Goal: Task Accomplishment & Management: Complete application form

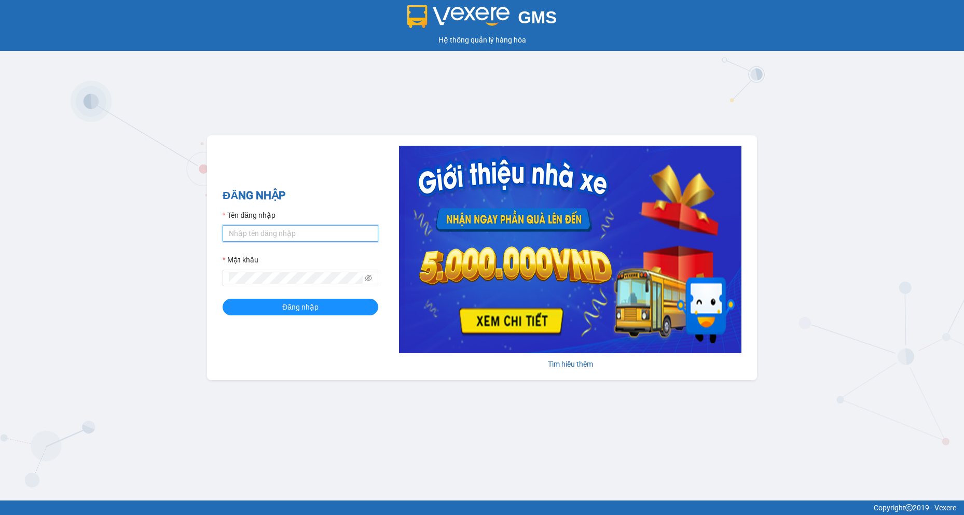
click at [287, 231] on input "Tên đăng nhập" at bounding box center [300, 233] width 156 height 17
type input "camtu.namhailimo"
click at [222, 299] on button "Đăng nhập" at bounding box center [300, 307] width 156 height 17
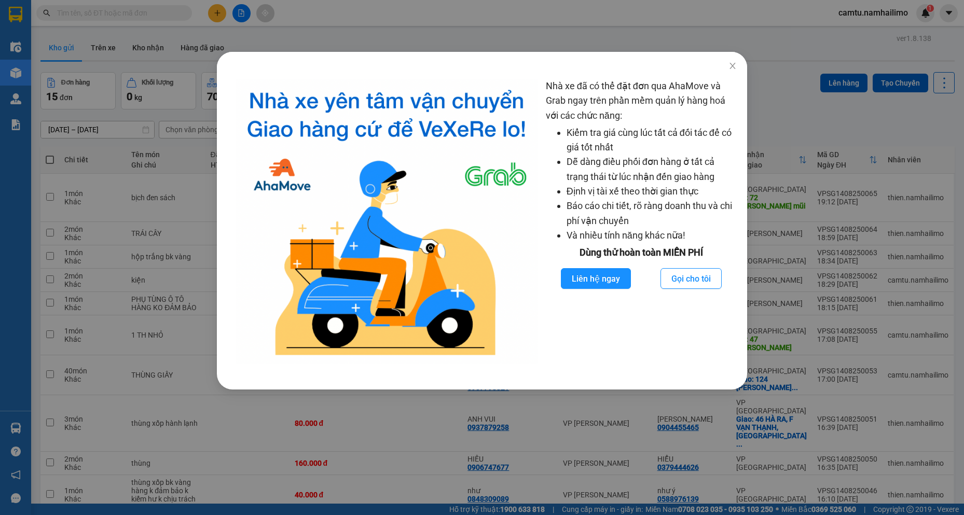
click at [401, 28] on div "Nhà xe đã có thể đặt đơn qua AhaMove và Grab ngay trên phần mềm quản lý hàng ho…" at bounding box center [482, 257] width 964 height 515
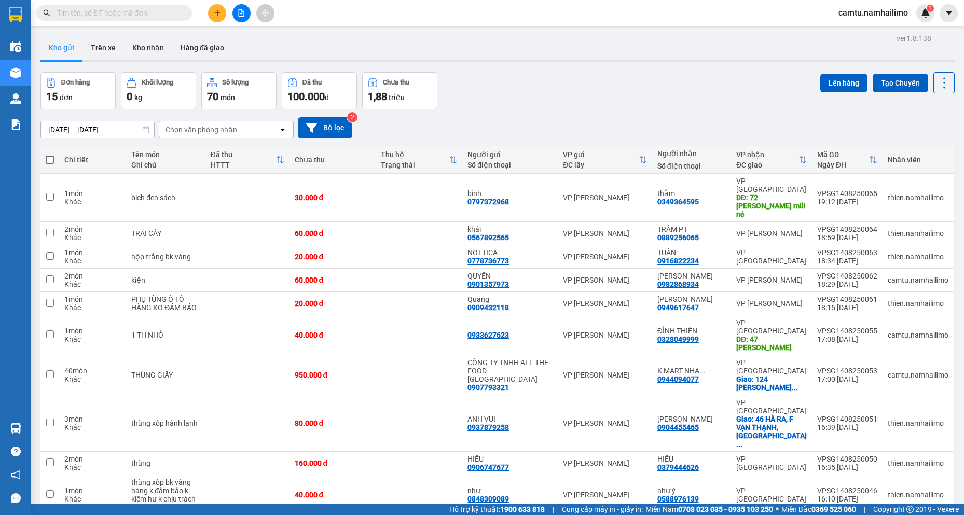
click at [168, 15] on input "text" at bounding box center [118, 12] width 122 height 11
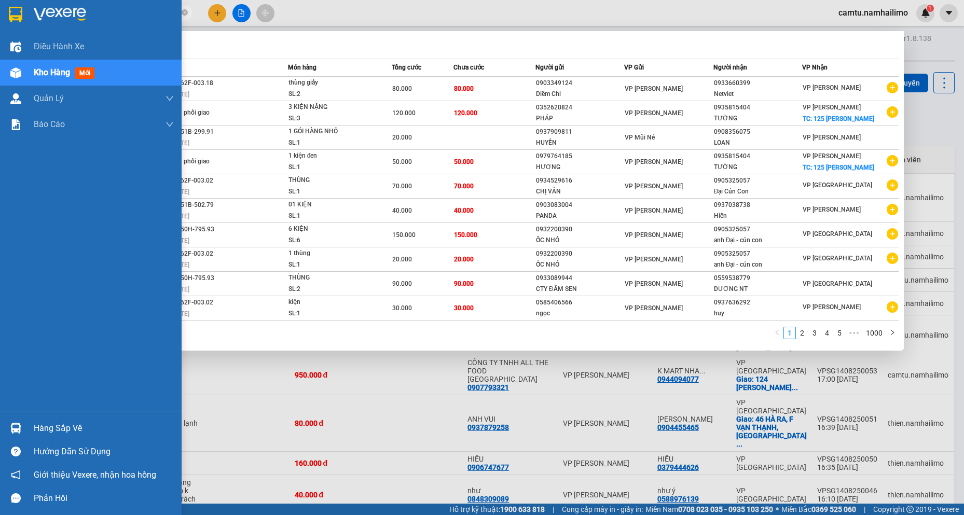
click at [0, 226] on div "Điều hành xe Kho hàng mới Quản [PERSON_NAME] lý chuyến Quản lý khách hàng Quản …" at bounding box center [91, 222] width 182 height 377
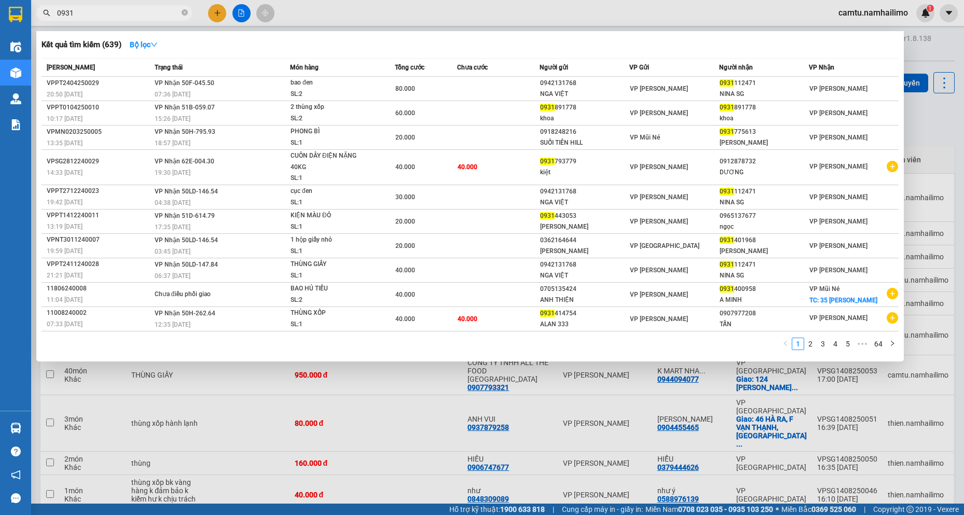
click at [136, 14] on input "0931" at bounding box center [118, 12] width 122 height 11
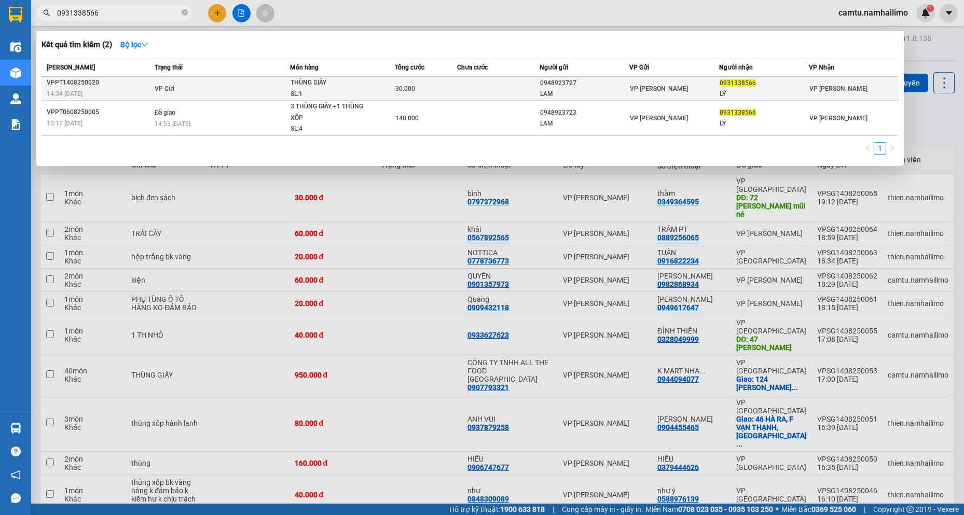
type input "0931338566"
click at [657, 86] on span "VP [PERSON_NAME]" at bounding box center [659, 88] width 58 height 7
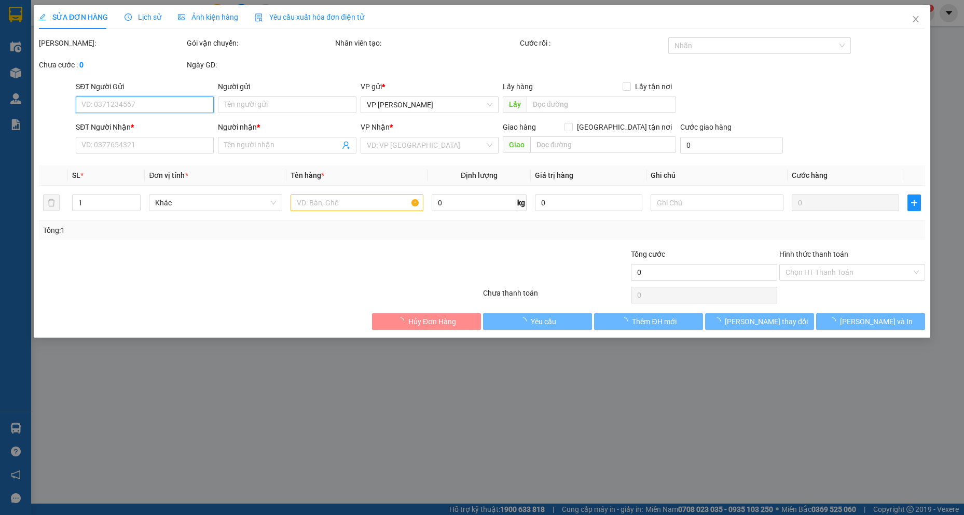
type input "0948923727"
type input "LAM"
type input "0931338566"
type input "LÝ"
type input "30.000"
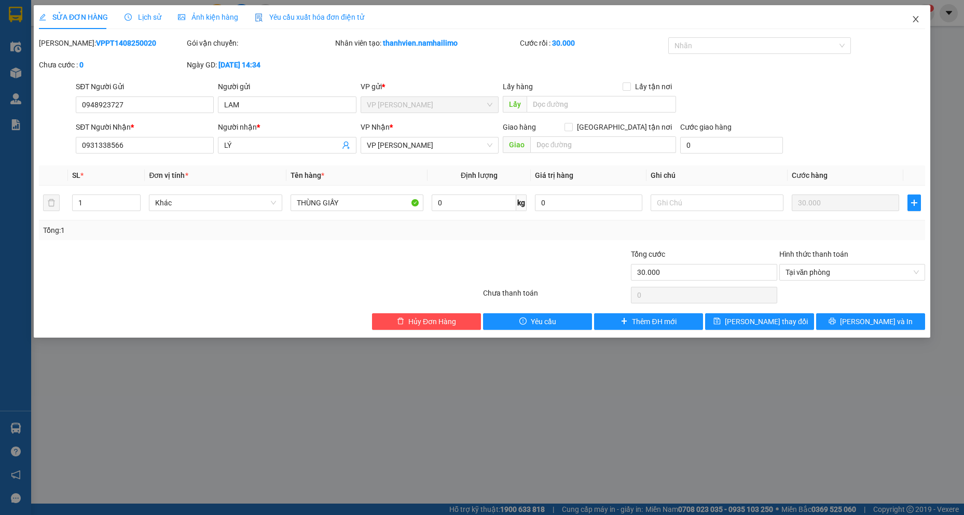
click at [912, 16] on icon "close" at bounding box center [915, 19] width 8 height 8
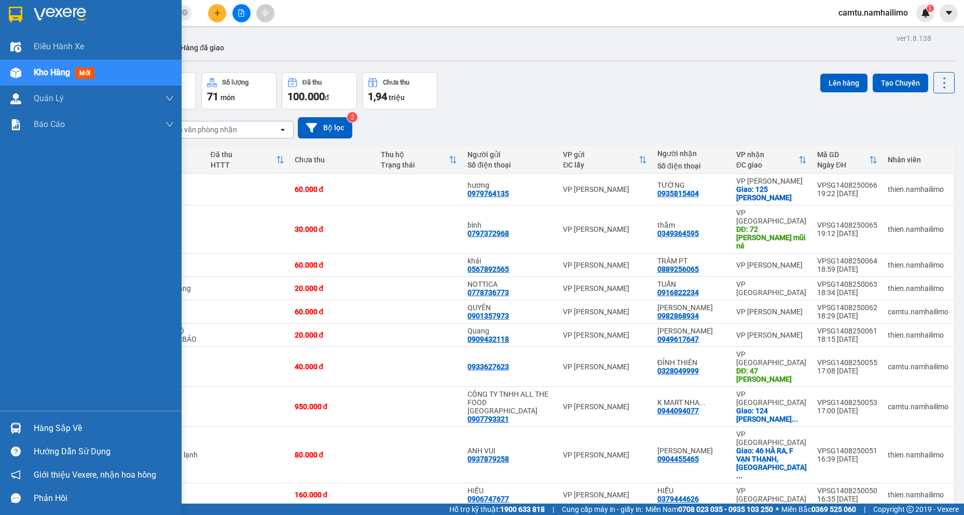
click at [48, 427] on div "Hàng sắp về" at bounding box center [104, 429] width 140 height 16
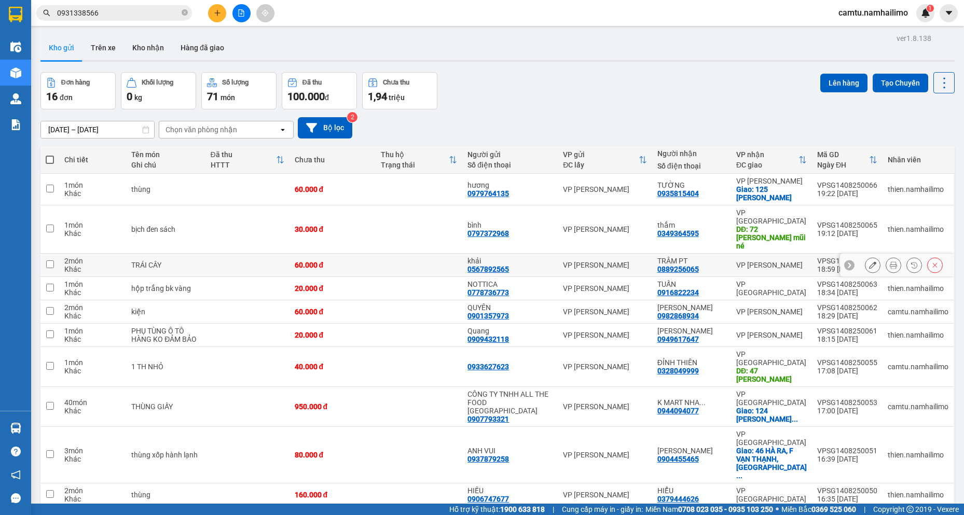
click at [409, 257] on section "Kết quả tìm kiếm ( 2 ) Bộ lọc Mã ĐH Trạng thái Món hàng Tổng cước Chưa cước Ngư…" at bounding box center [482, 257] width 964 height 515
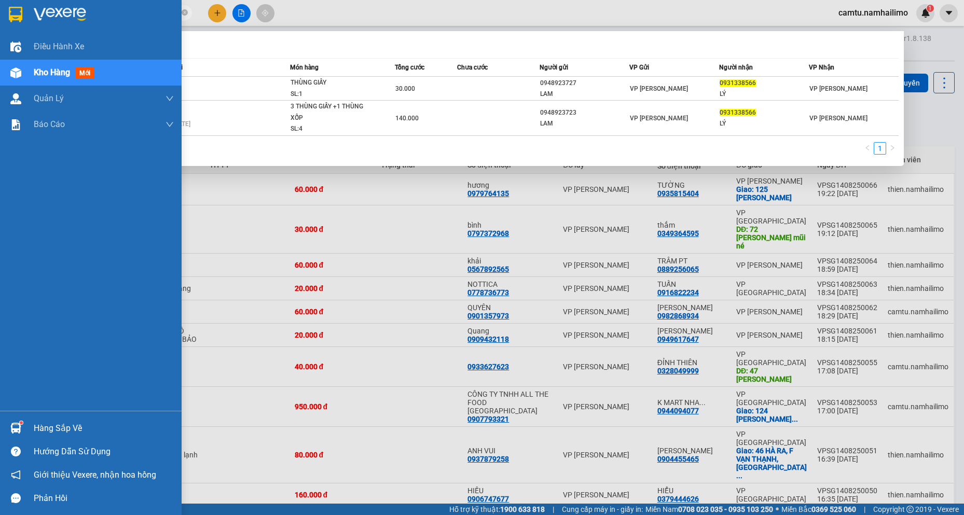
drag, startPoint x: 112, startPoint y: 14, endPoint x: 513, endPoint y: 170, distance: 431.2
click at [5, 9] on section "Kết quả tìm kiếm ( 2 ) Bộ lọc Mã ĐH Trạng thái Món hàng Tổng cước Chưa cước Ngư…" at bounding box center [482, 257] width 964 height 515
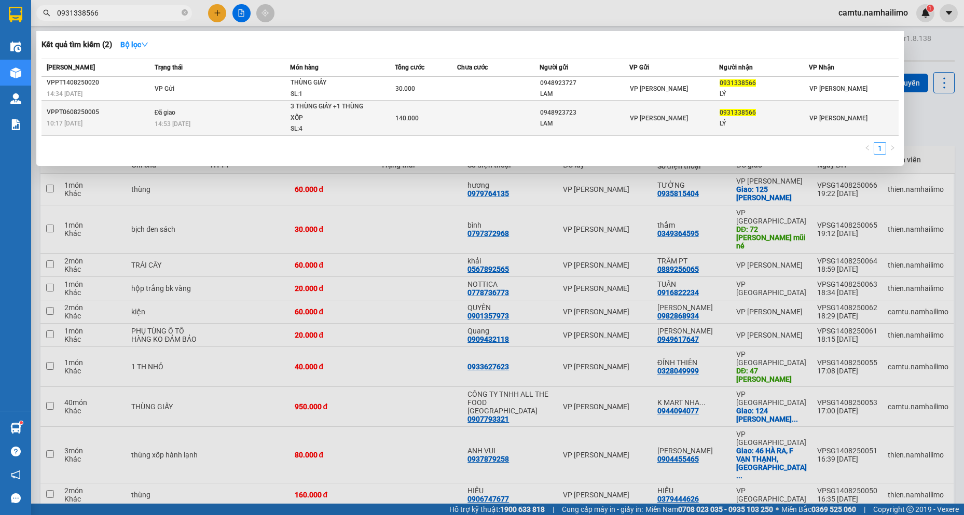
click at [662, 101] on td "VP [PERSON_NAME]" at bounding box center [674, 118] width 90 height 35
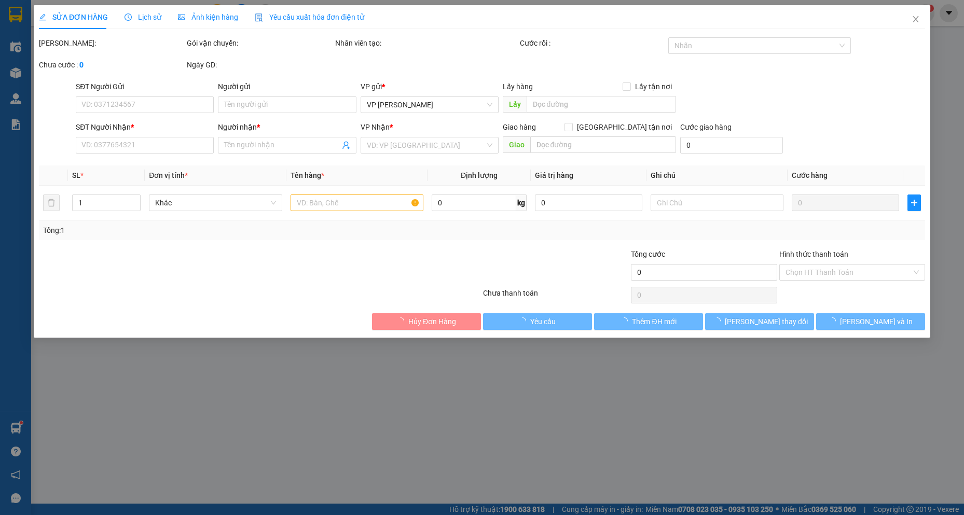
type input "0948923723"
type input "LAM"
type input "0931338566"
type input "LÝ"
type input "140.000"
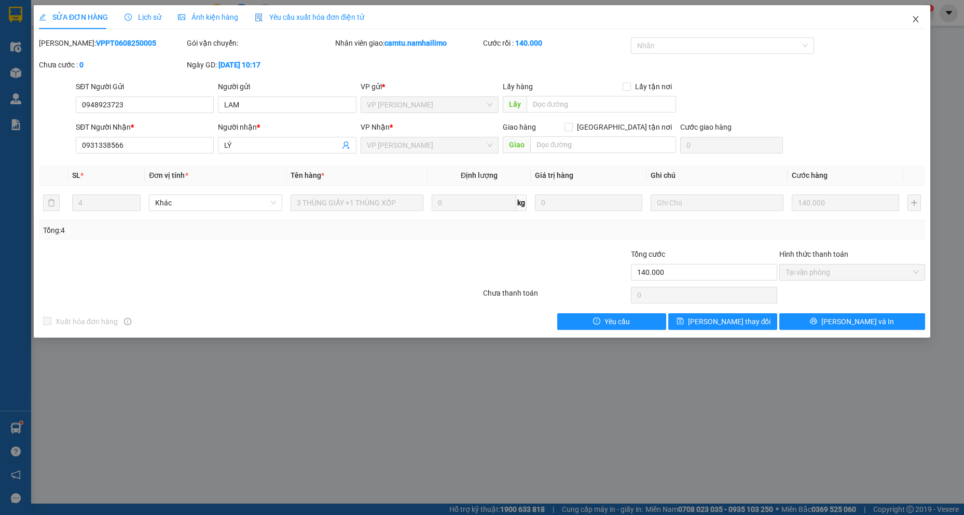
click at [918, 23] on icon "close" at bounding box center [915, 19] width 8 height 8
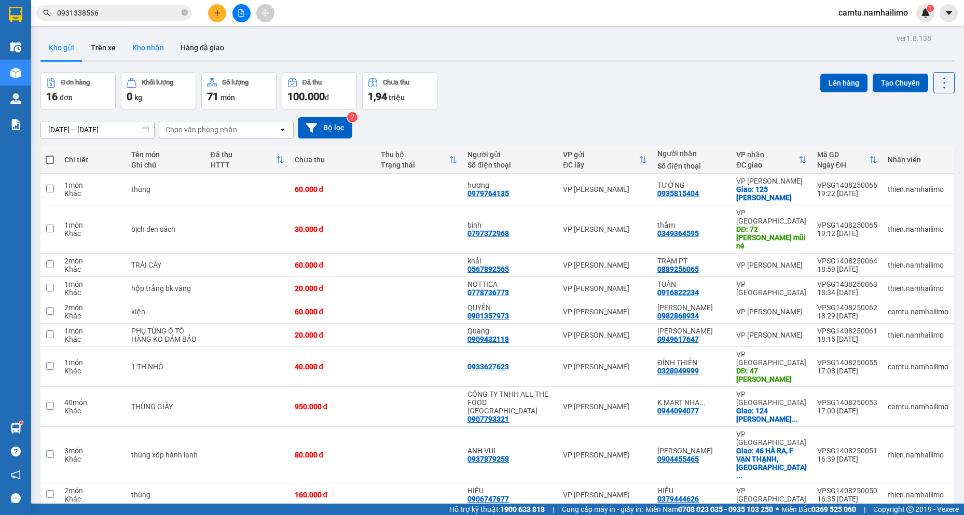
click at [159, 44] on button "Kho nhận" at bounding box center [148, 47] width 48 height 25
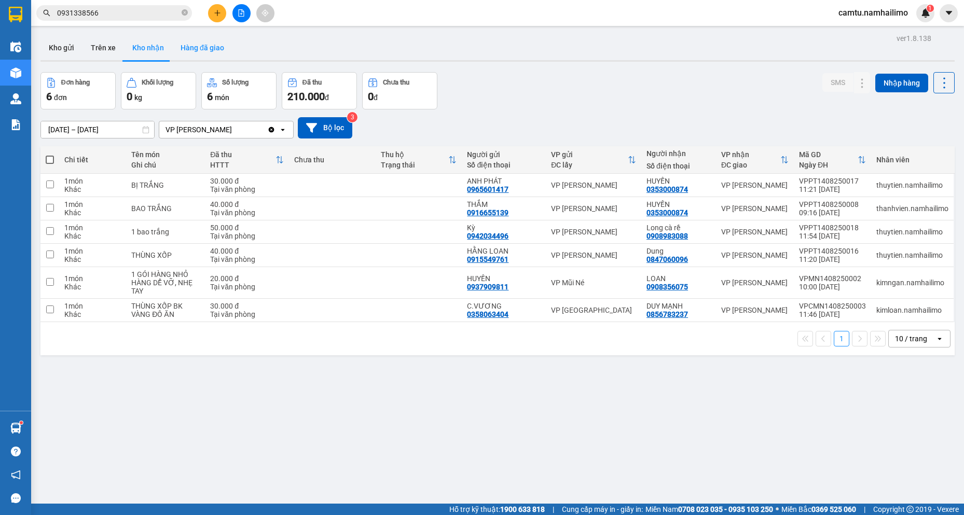
click at [198, 44] on button "Hàng đã giao" at bounding box center [202, 47] width 60 height 25
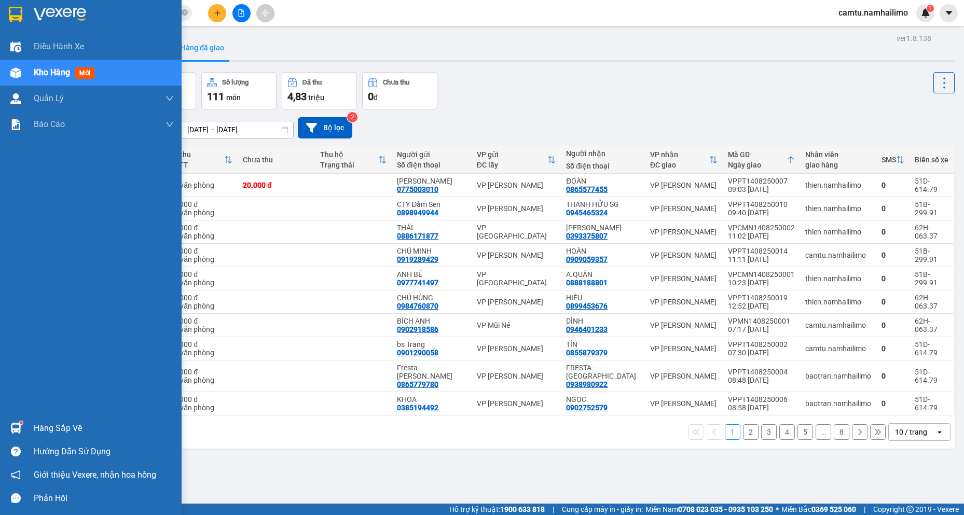
click at [32, 428] on div "Hàng sắp về" at bounding box center [91, 427] width 182 height 23
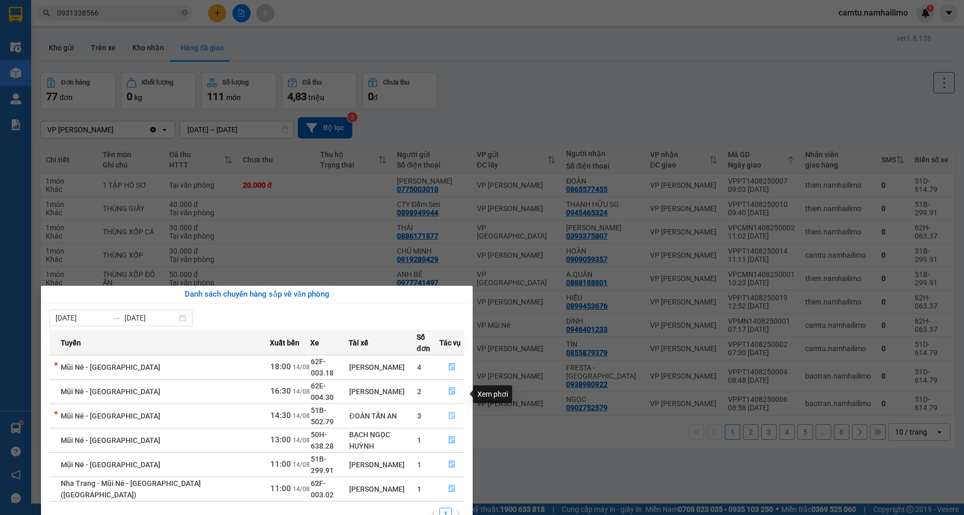
click at [449, 412] on icon "file-done" at bounding box center [452, 415] width 6 height 7
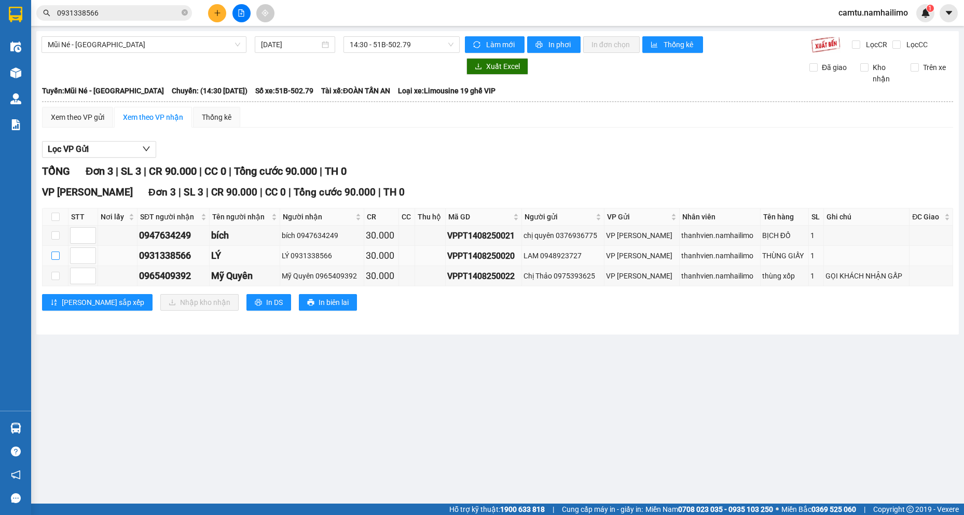
drag, startPoint x: 53, startPoint y: 255, endPoint x: 67, endPoint y: 270, distance: 20.2
click at [53, 256] on input "checkbox" at bounding box center [55, 256] width 8 height 8
checkbox input "true"
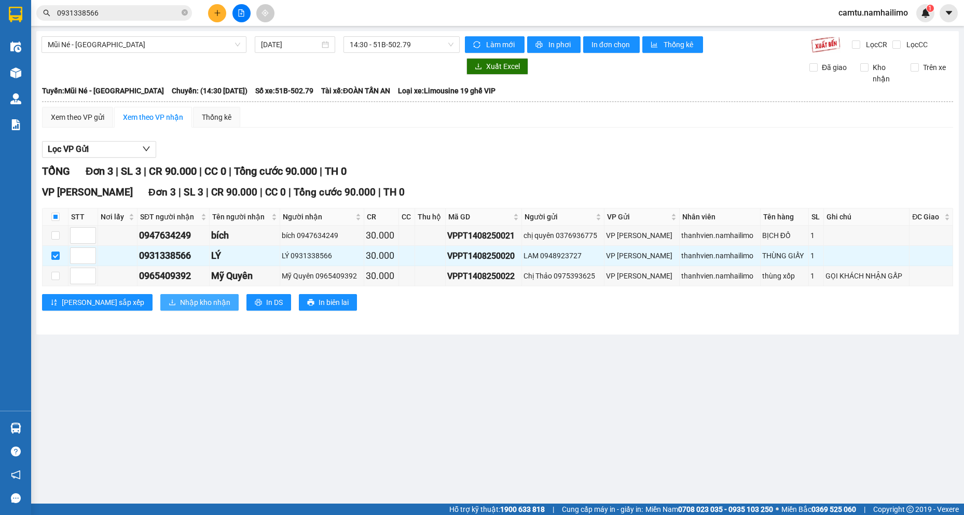
click at [180, 305] on span "Nhập kho nhận" at bounding box center [205, 302] width 50 height 11
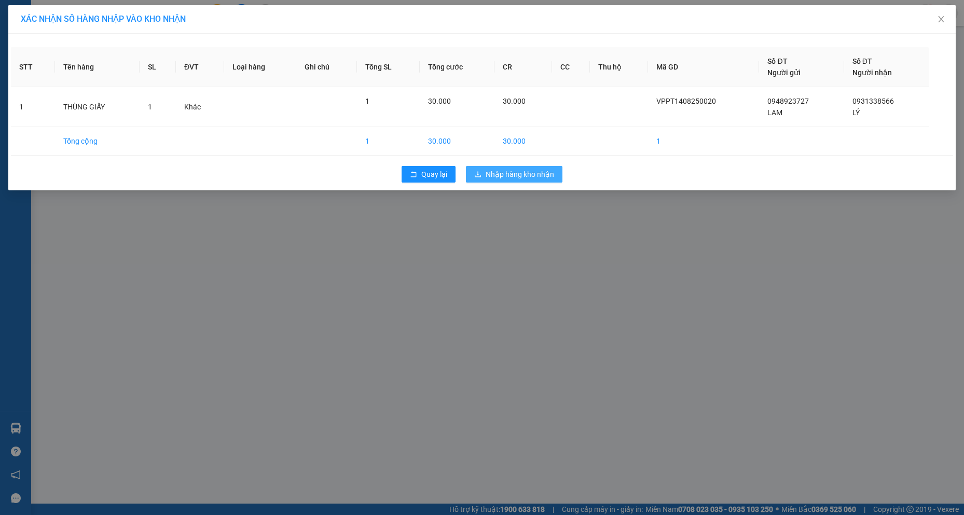
click at [505, 182] on button "Nhập hàng kho nhận" at bounding box center [514, 174] width 96 height 17
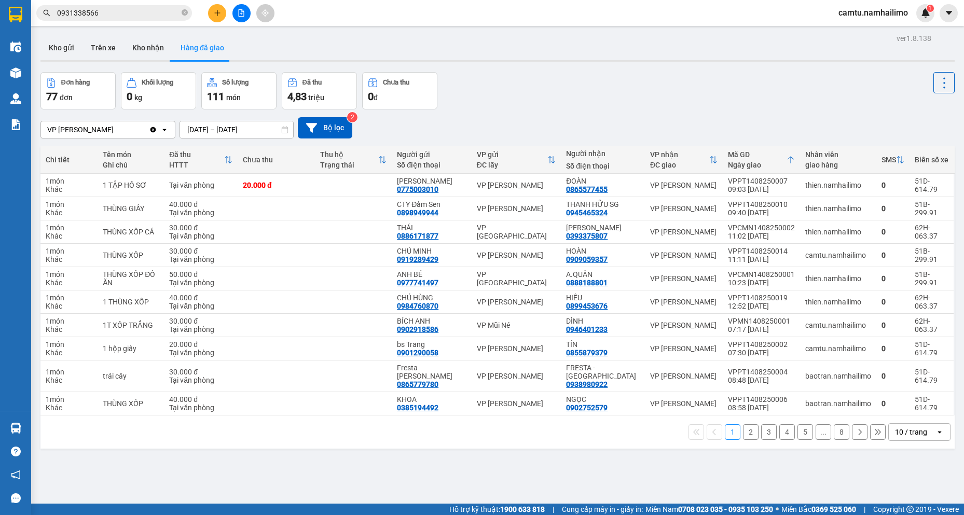
click at [146, 6] on span "0931338566" at bounding box center [114, 13] width 156 height 16
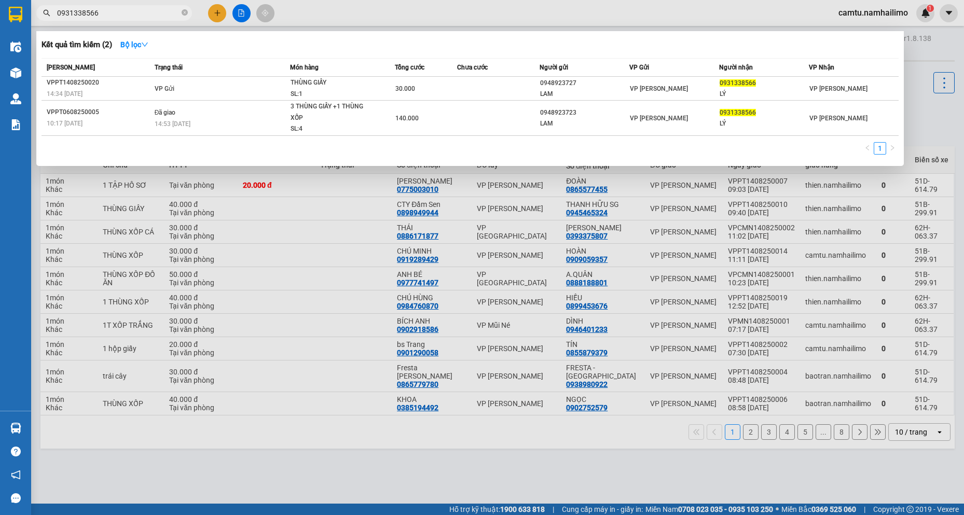
click at [220, 19] on div at bounding box center [482, 257] width 964 height 515
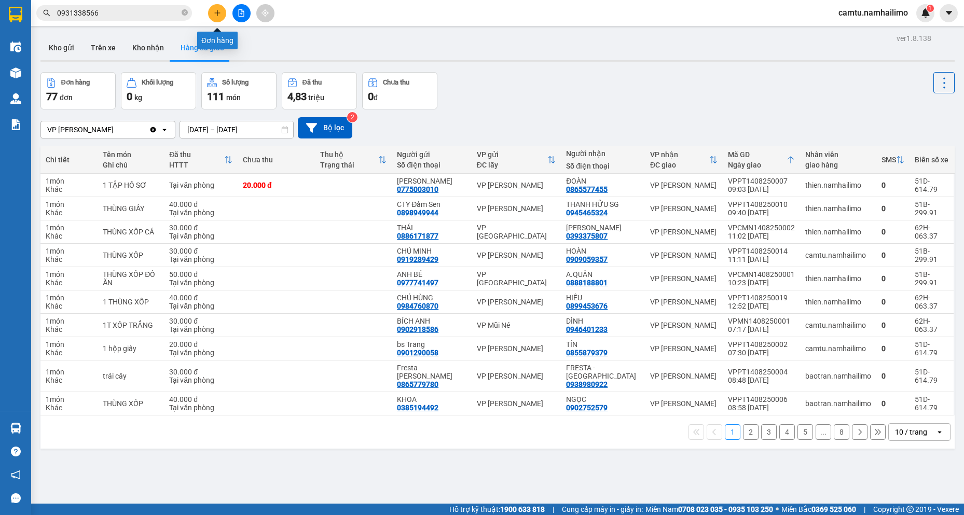
click at [207, 9] on div at bounding box center [241, 13] width 78 height 18
click at [106, 8] on input "0931338566" at bounding box center [118, 12] width 122 height 11
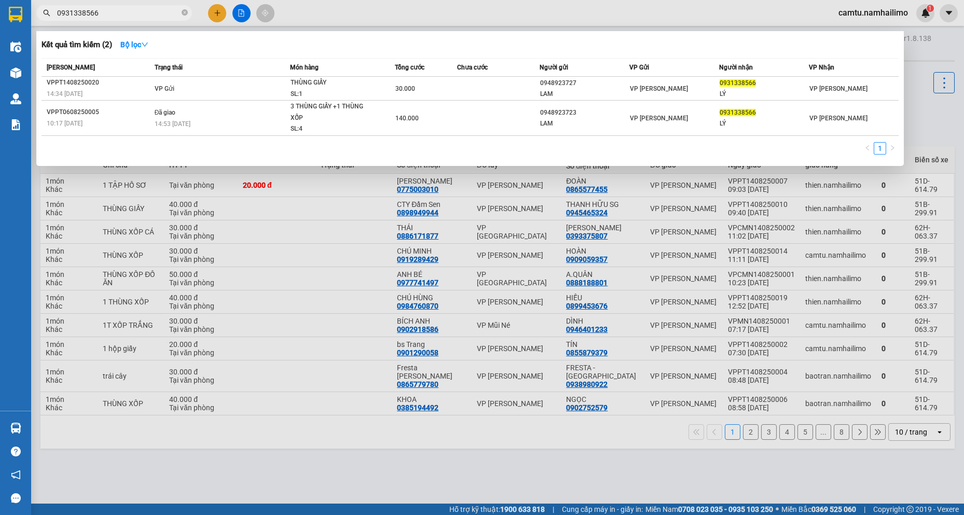
click at [214, 11] on div at bounding box center [482, 257] width 964 height 515
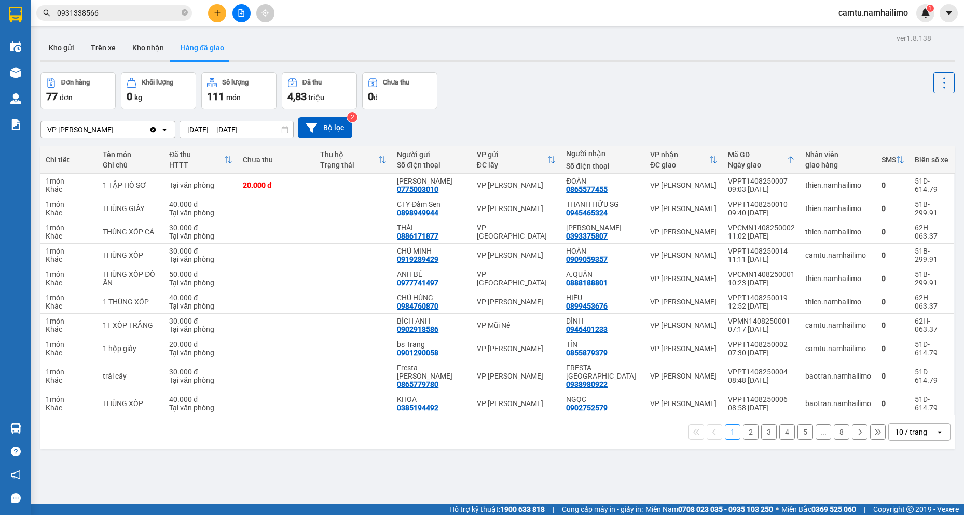
click at [219, 15] on icon "plus" at bounding box center [217, 12] width 7 height 7
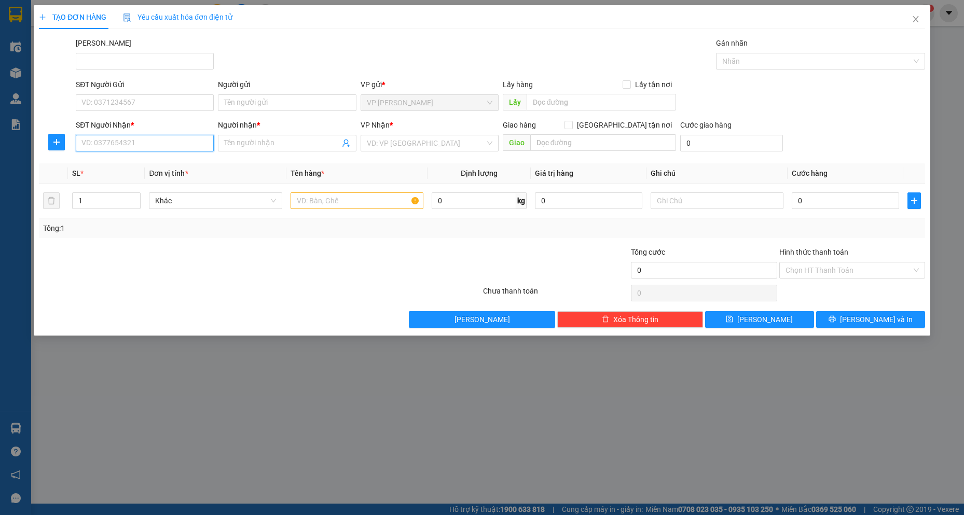
click at [106, 146] on input "SĐT Người Nhận *" at bounding box center [145, 143] width 138 height 17
click at [105, 146] on input "0934145937" at bounding box center [145, 143] width 138 height 17
type input "0934145937"
click at [300, 140] on input "Người nhận *" at bounding box center [281, 142] width 115 height 11
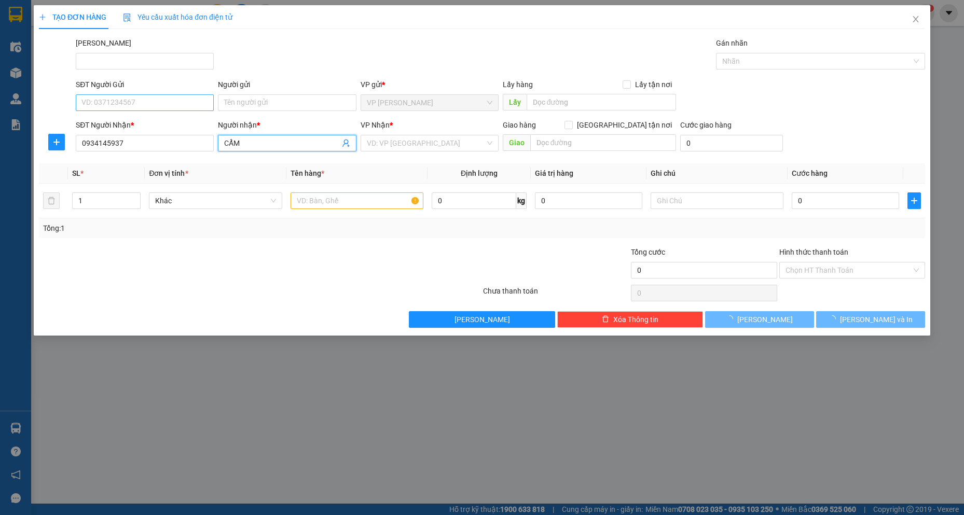
type input "CẨM"
click at [173, 102] on input "SĐT Người Gửi" at bounding box center [145, 102] width 138 height 17
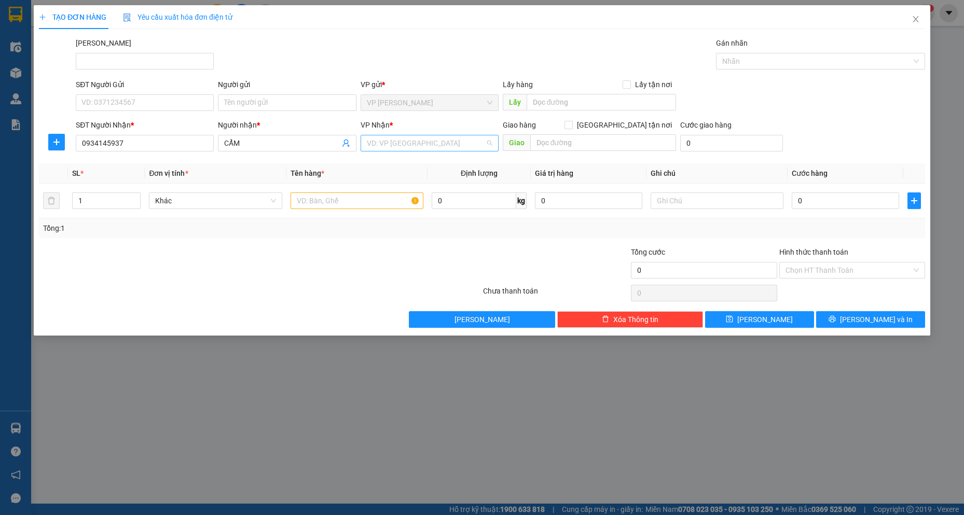
click at [427, 147] on input "search" at bounding box center [426, 143] width 118 height 16
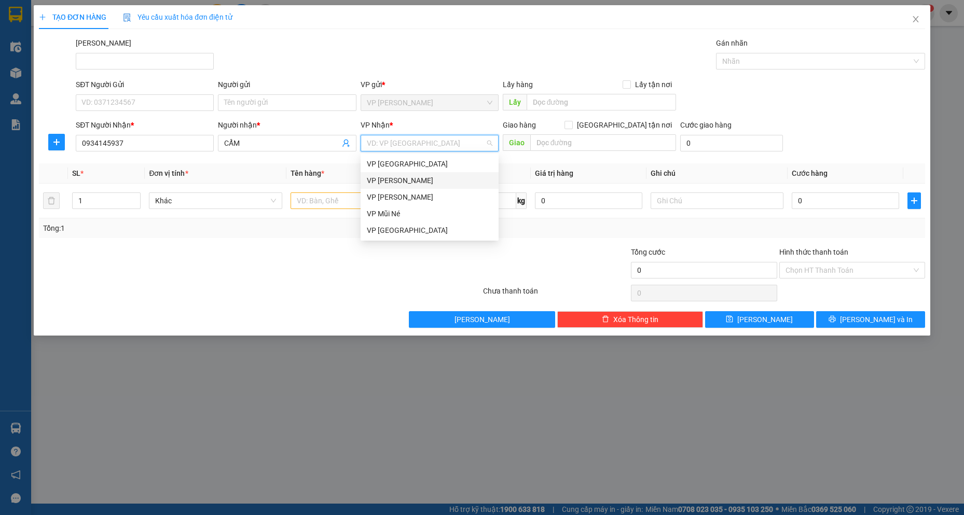
click at [418, 181] on div "VP [PERSON_NAME]" at bounding box center [430, 180] width 126 height 11
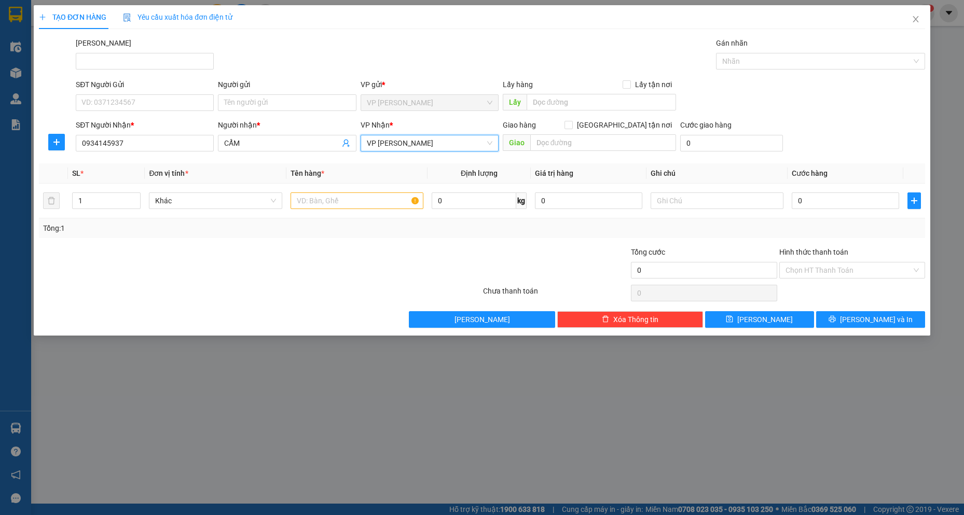
click at [437, 142] on span "VP [PERSON_NAME]" at bounding box center [430, 143] width 126 height 16
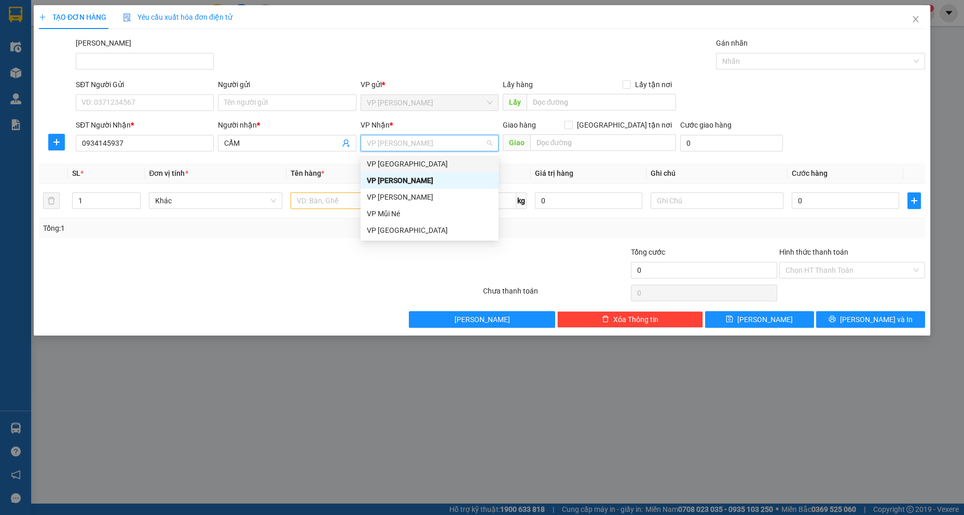
click at [430, 164] on div "VP [GEOGRAPHIC_DATA]" at bounding box center [430, 163] width 126 height 11
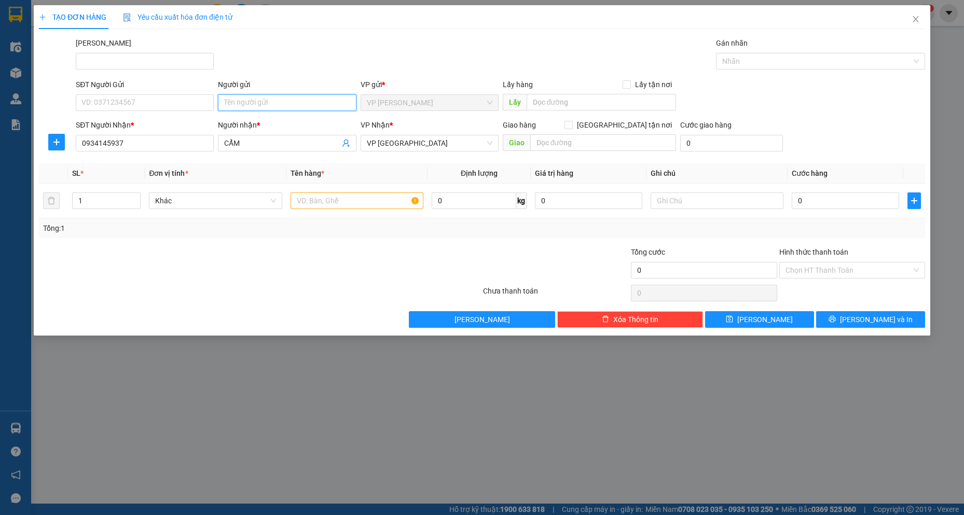
click at [249, 107] on input "Người gửi" at bounding box center [287, 102] width 138 height 17
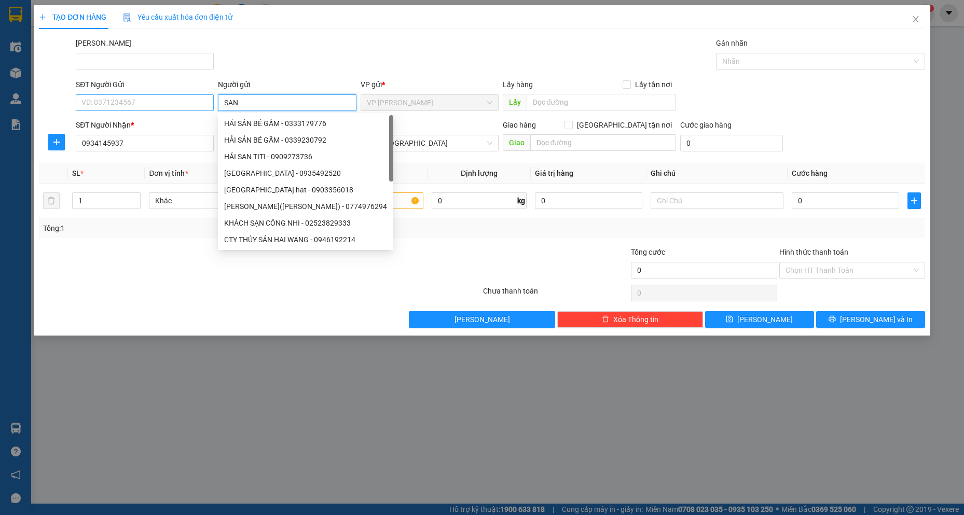
type input "SAN"
click at [176, 101] on input "SĐT Người Gửi" at bounding box center [145, 102] width 138 height 17
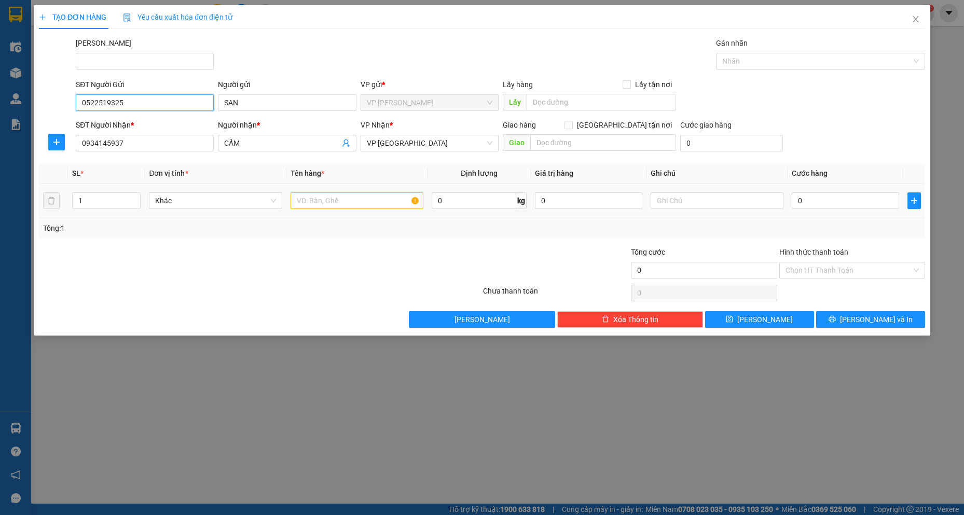
type input "0522519325"
click at [321, 208] on input "text" at bounding box center [356, 200] width 133 height 17
type input "1 HỘP NHỎ"
click at [849, 199] on input "0" at bounding box center [844, 200] width 107 height 17
type input "3"
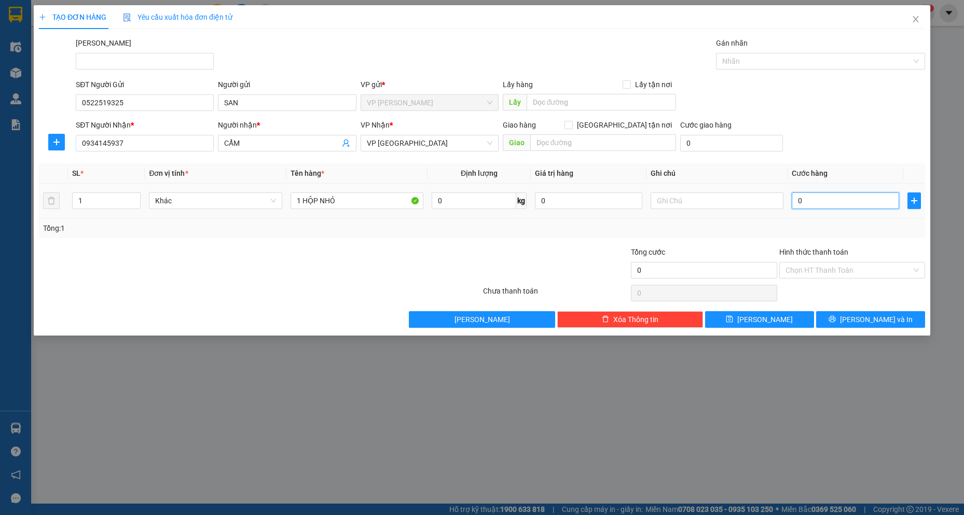
type input "3"
type input "30"
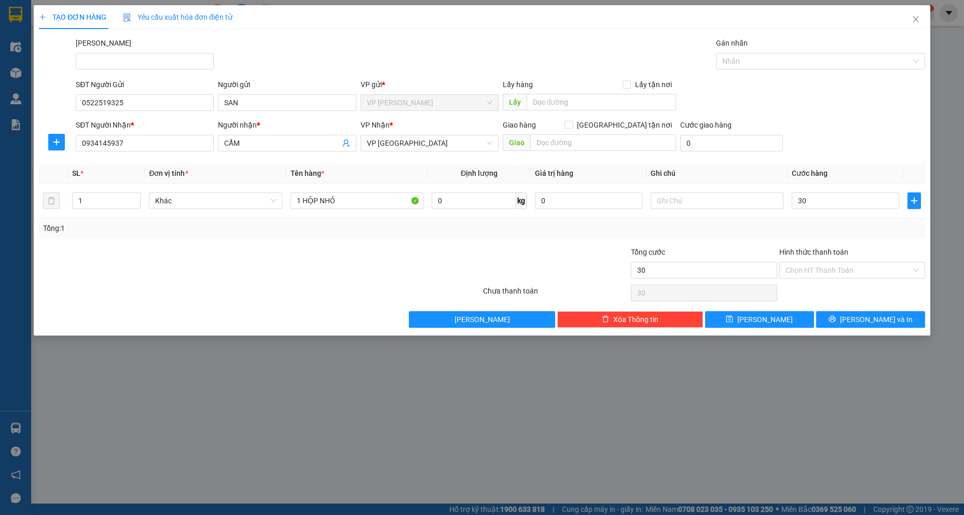
type input "30.000"
click at [818, 230] on div "Tổng: 1" at bounding box center [481, 227] width 877 height 11
click at [828, 273] on input "Hình thức thanh toán" at bounding box center [848, 270] width 126 height 16
click at [823, 290] on div "Tại văn phòng" at bounding box center [851, 290] width 133 height 11
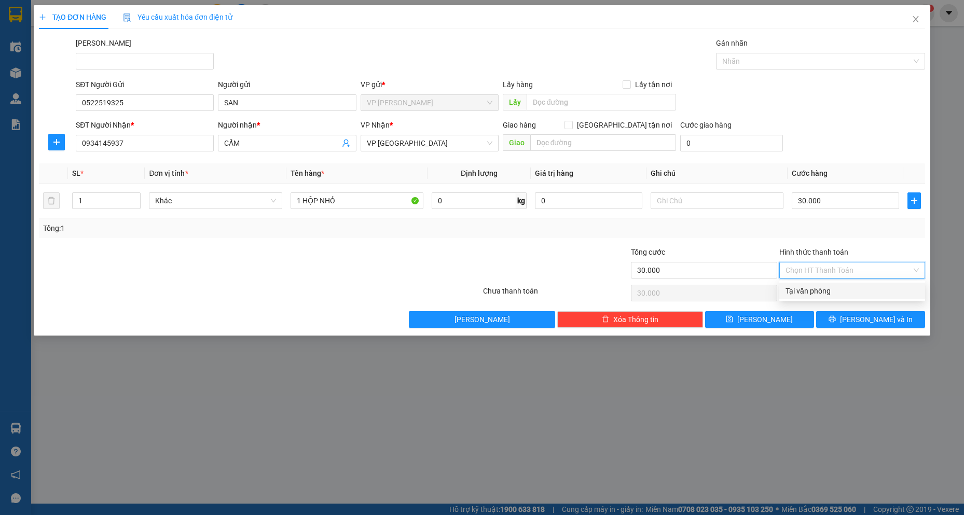
type input "0"
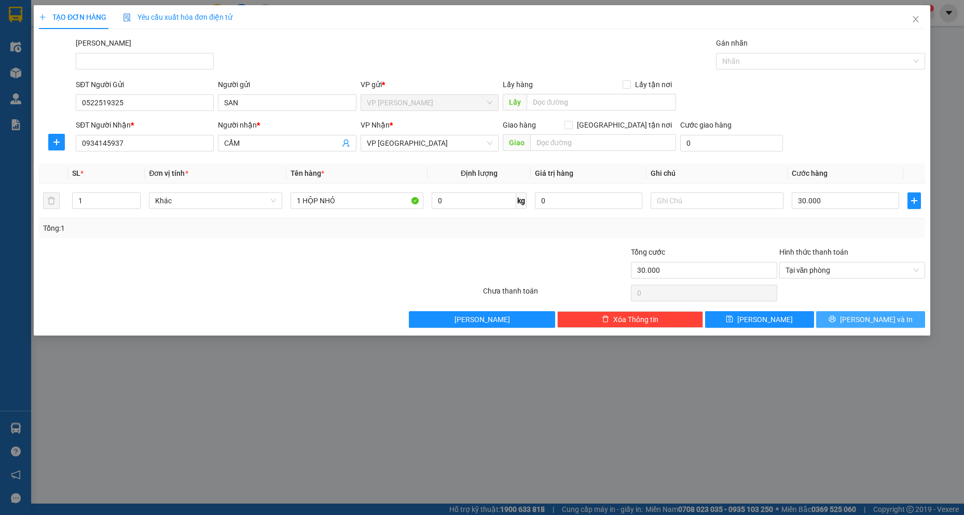
click at [840, 324] on button "[PERSON_NAME] và In" at bounding box center [870, 319] width 109 height 17
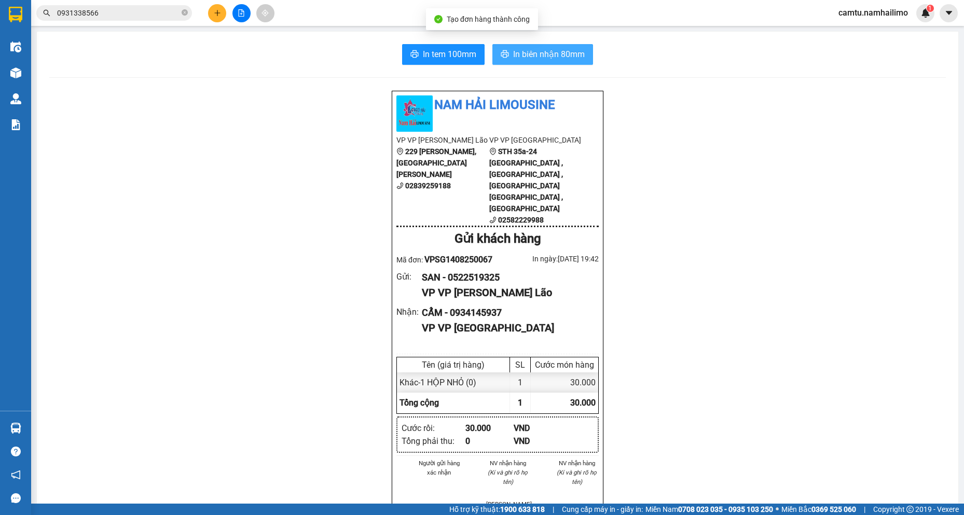
click at [538, 55] on span "In biên nhận 80mm" at bounding box center [549, 54] width 72 height 13
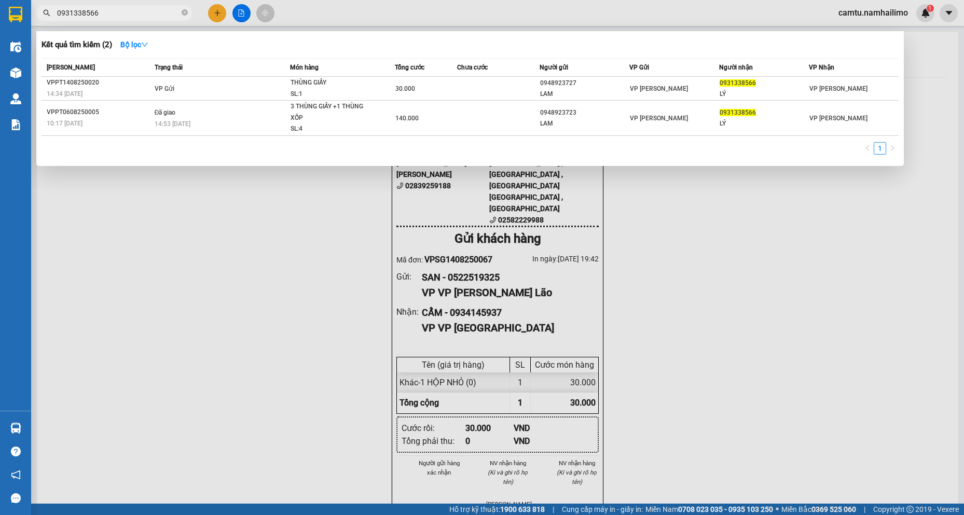
click at [115, 15] on input "0931338566" at bounding box center [118, 12] width 122 height 11
drag, startPoint x: 115, startPoint y: 15, endPoint x: 810, endPoint y: 317, distance: 758.5
click at [2, 0] on html "Kết quả tìm kiếm ( 2 ) Bộ lọc Mã ĐH Trạng thái Món hàng Tổng cước Chưa cước Ngư…" at bounding box center [482, 257] width 964 height 515
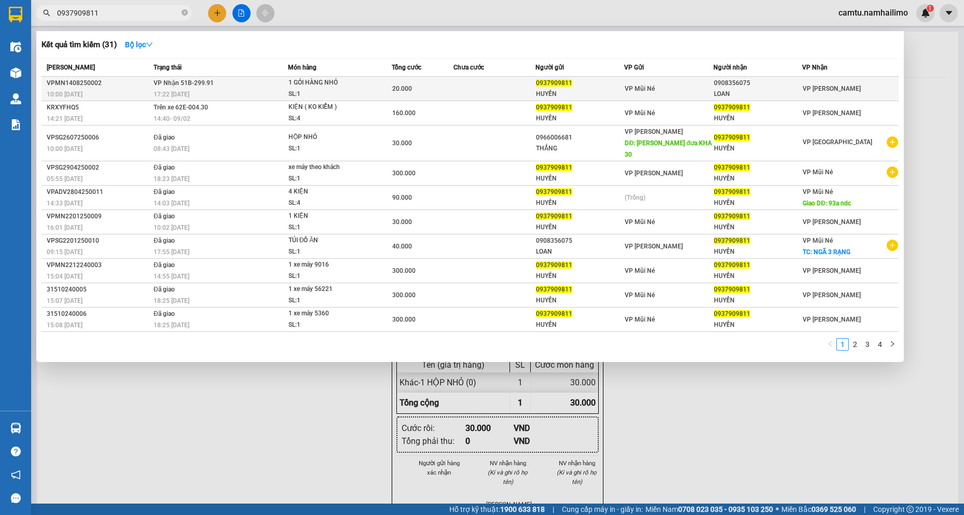
type input "0937909811"
click at [736, 91] on div "LOAN" at bounding box center [758, 94] width 88 height 11
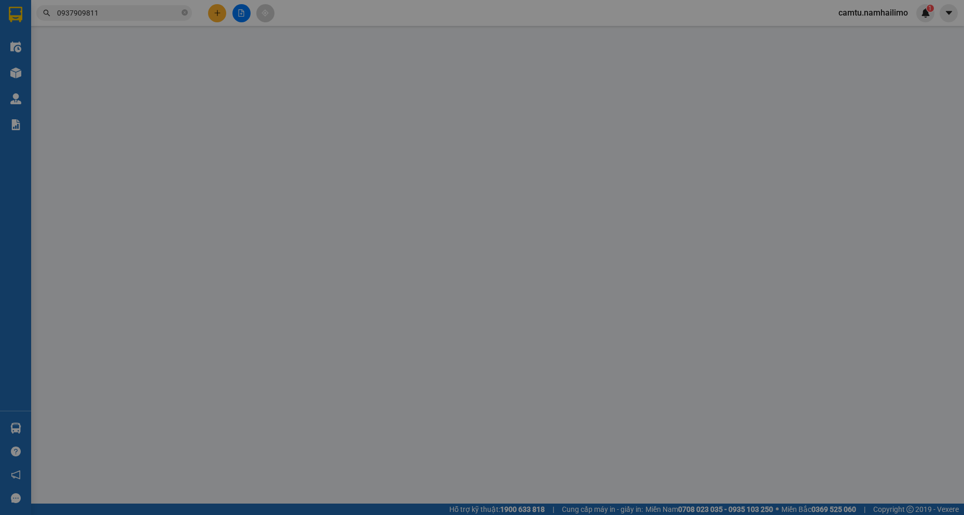
type input "0937909811"
type input "HUYỀN"
type input "0908356075"
type input "LOAN"
type input "20.000"
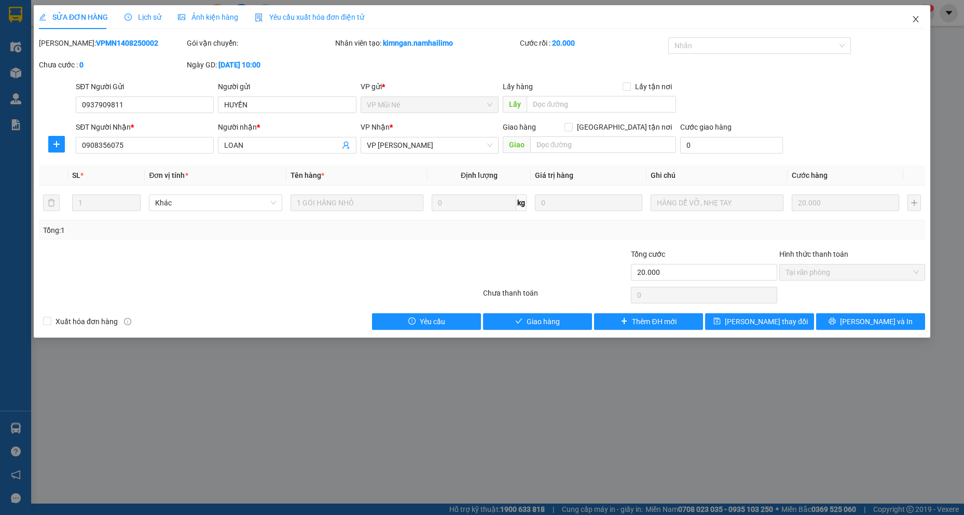
click at [917, 24] on span "Close" at bounding box center [915, 19] width 29 height 29
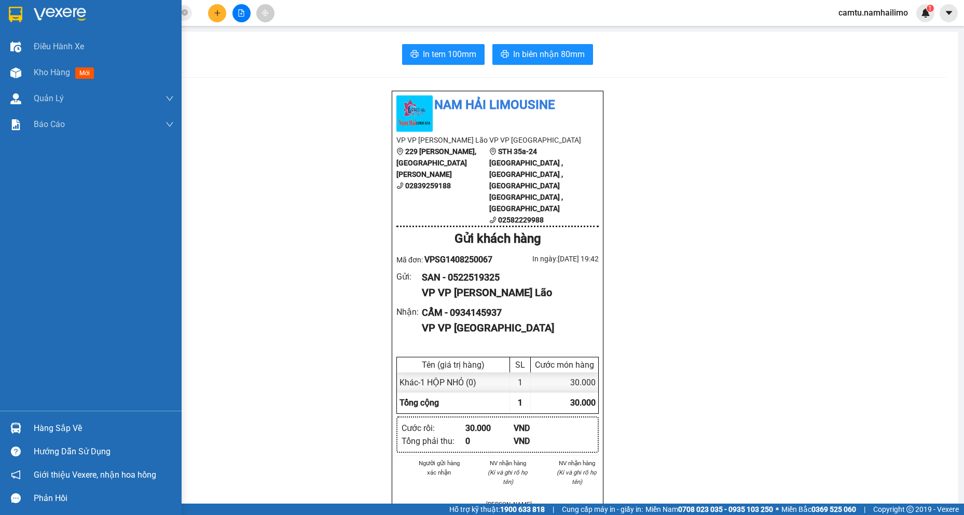
click at [38, 431] on div "Hàng sắp về" at bounding box center [104, 429] width 140 height 16
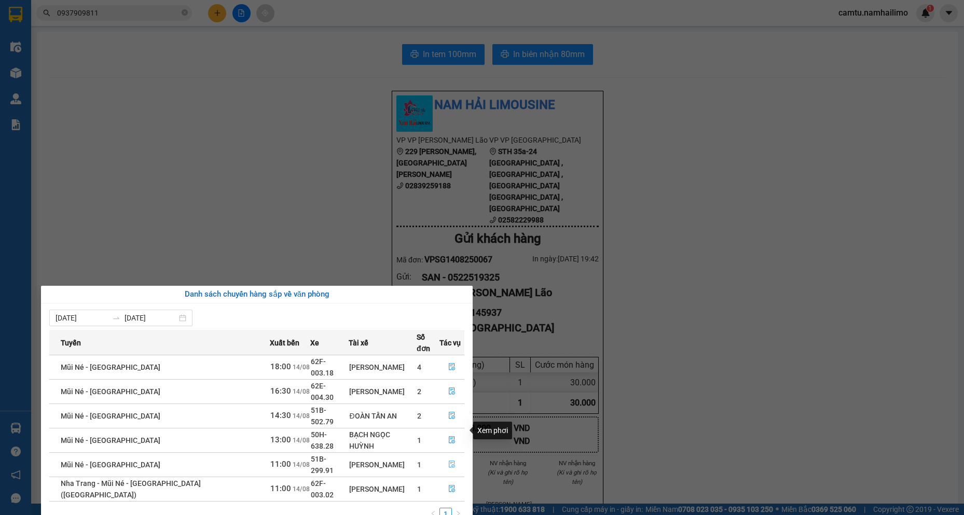
click at [449, 461] on icon "file-done" at bounding box center [452, 464] width 6 height 7
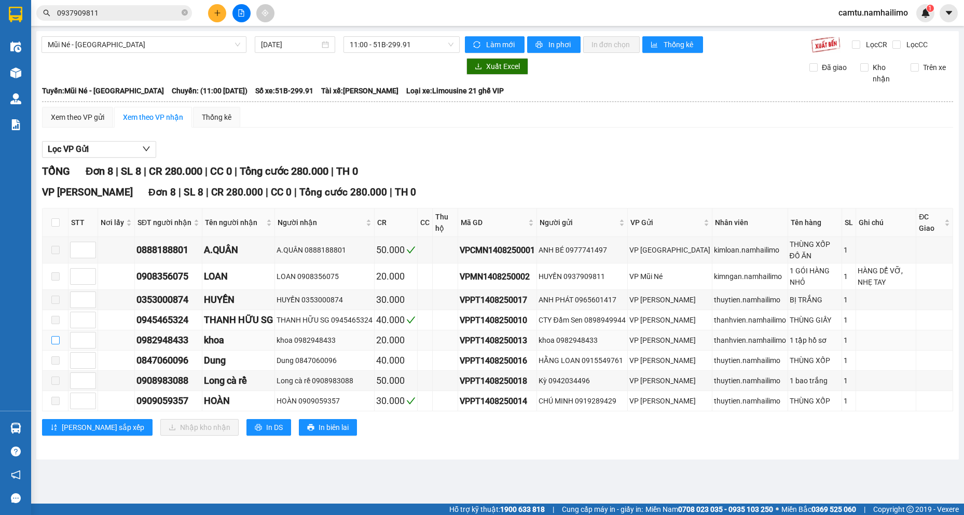
click at [59, 337] on input "checkbox" at bounding box center [55, 340] width 8 height 8
checkbox input "true"
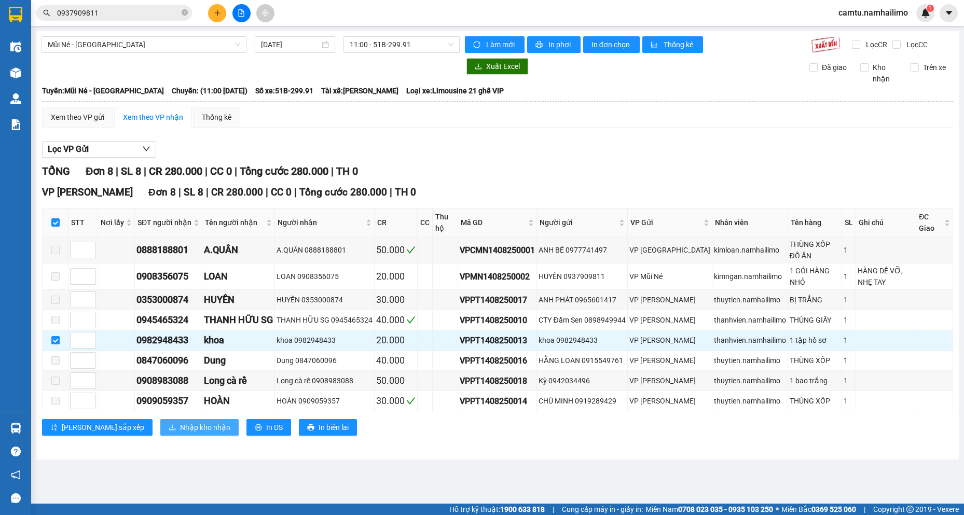
click at [180, 425] on span "Nhập kho nhận" at bounding box center [205, 427] width 50 height 11
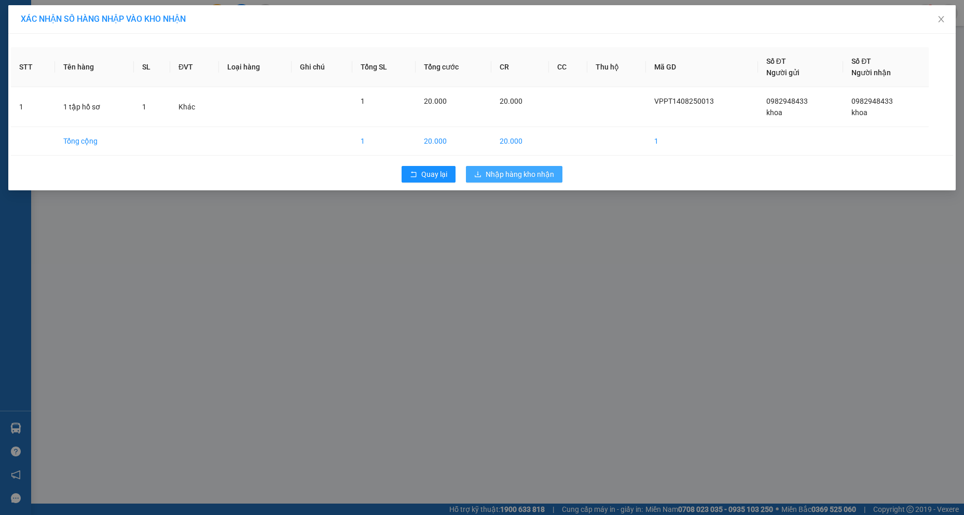
click at [526, 177] on span "Nhập hàng kho nhận" at bounding box center [519, 174] width 68 height 11
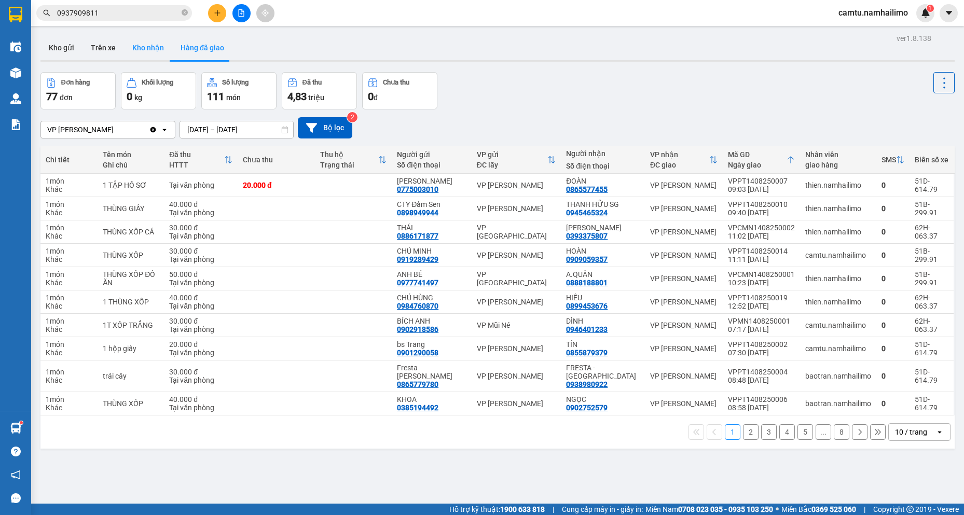
drag, startPoint x: 617, startPoint y: 413, endPoint x: 127, endPoint y: 46, distance: 612.4
click at [127, 46] on button "Kho nhận" at bounding box center [148, 47] width 48 height 25
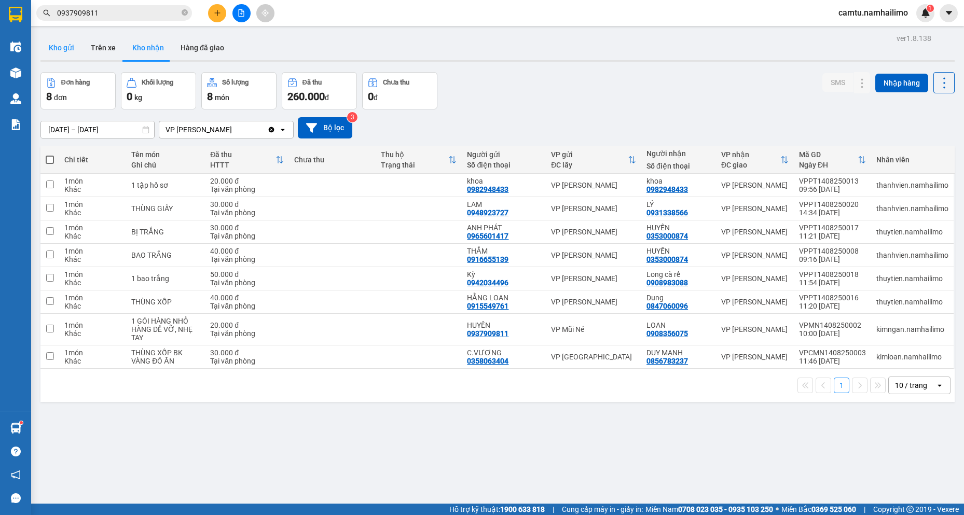
click at [59, 52] on button "Kho gửi" at bounding box center [61, 47] width 42 height 25
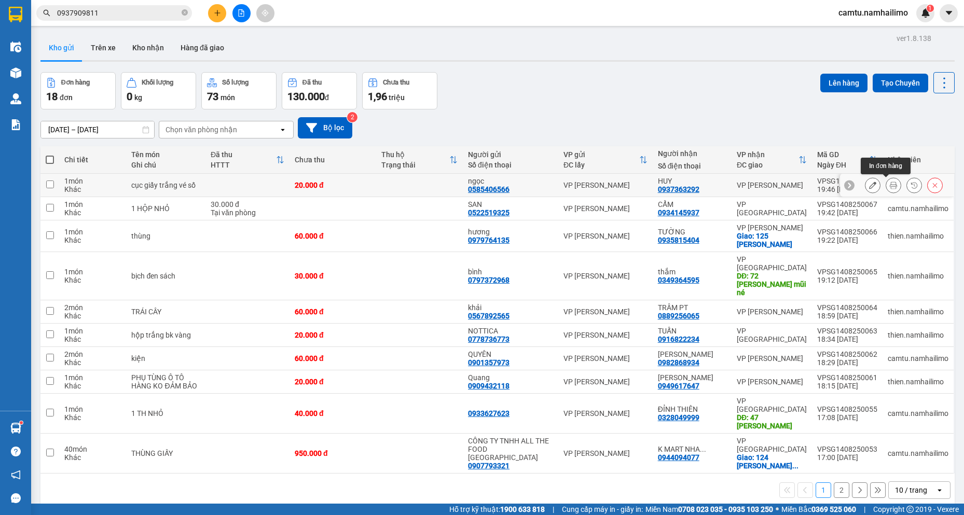
click at [889, 185] on icon at bounding box center [892, 185] width 7 height 7
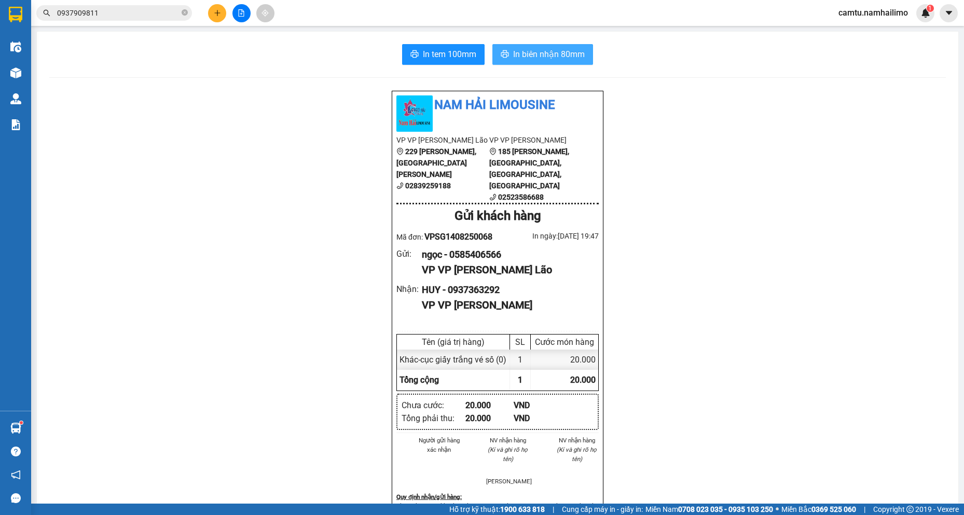
click at [528, 58] on span "In biên nhận 80mm" at bounding box center [549, 54] width 72 height 13
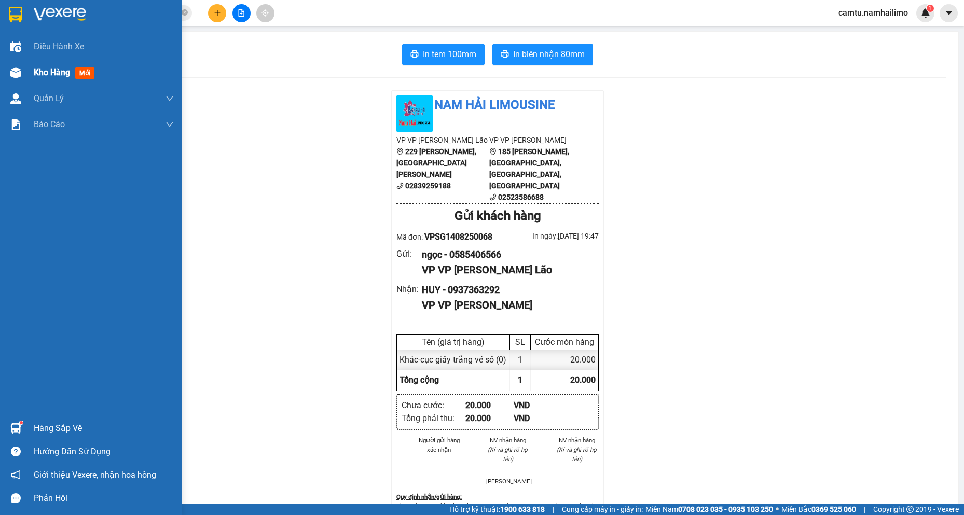
click at [29, 71] on div "Kho hàng mới" at bounding box center [91, 73] width 182 height 26
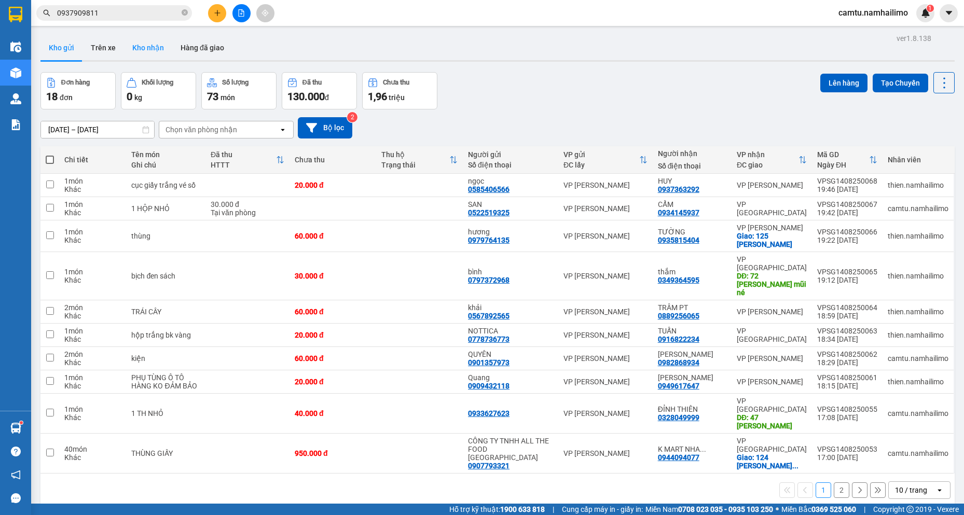
click at [157, 46] on button "Kho nhận" at bounding box center [148, 47] width 48 height 25
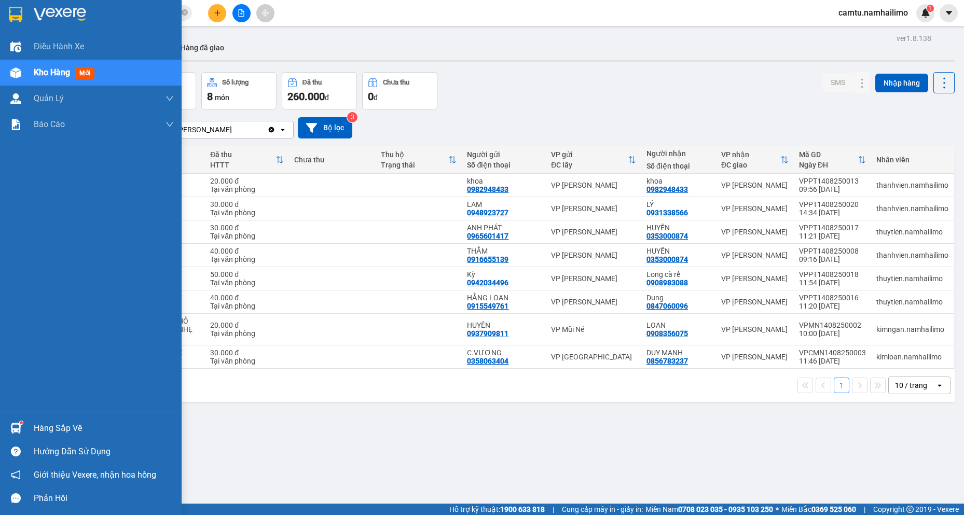
click at [34, 425] on div "Hàng sắp về" at bounding box center [104, 429] width 140 height 16
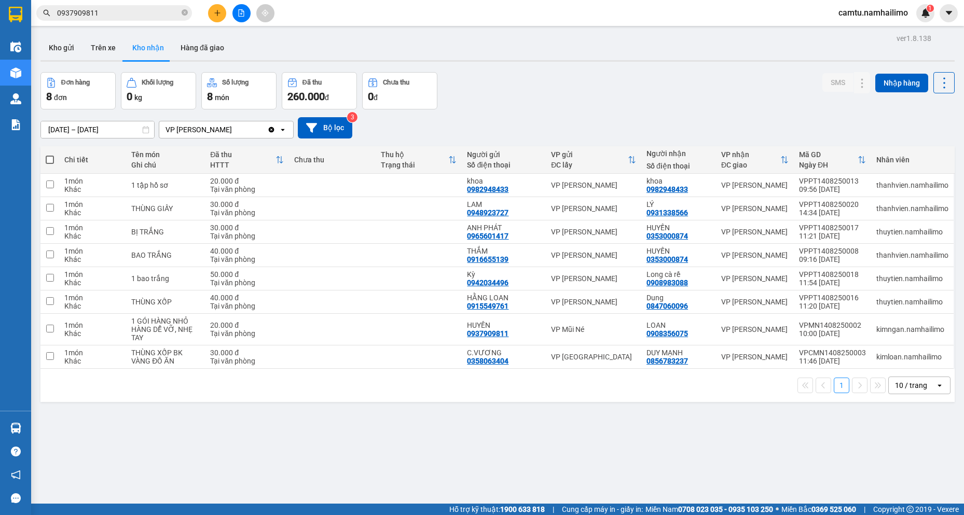
click at [620, 431] on section "Kết quả tìm kiếm ( 31 ) Bộ lọc Mã ĐH Trạng thái Món hàng Tổng cước Chưa cước Ng…" at bounding box center [482, 257] width 964 height 515
click at [573, 325] on div "VP Mũi Né" at bounding box center [593, 329] width 85 height 8
checkbox input "true"
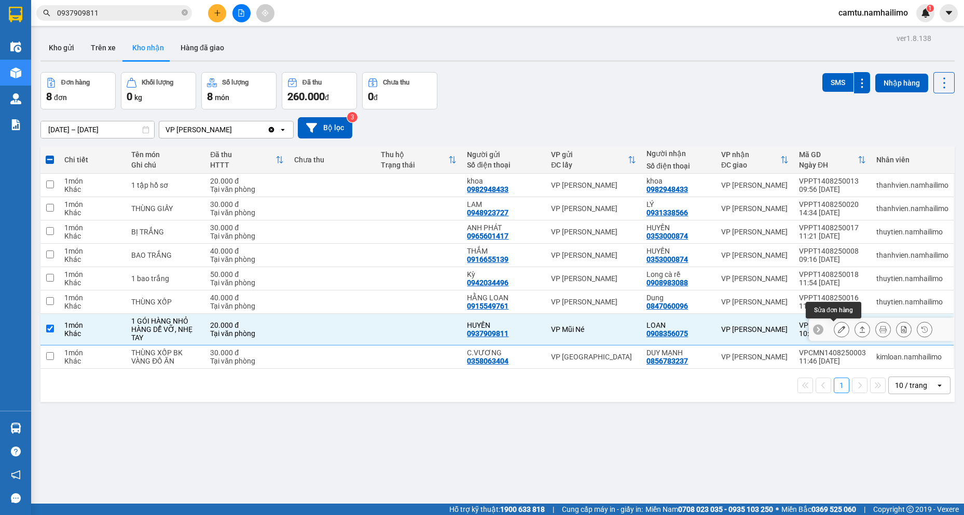
click at [838, 329] on icon at bounding box center [841, 329] width 7 height 7
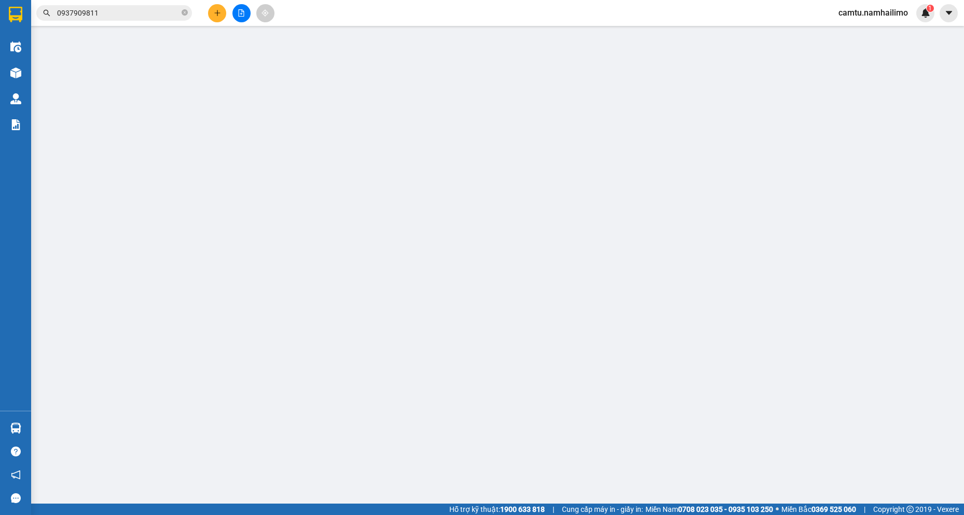
type input "0937909811"
type input "HUYỀN"
type input "0908356075"
type input "LOAN"
type input "20.000"
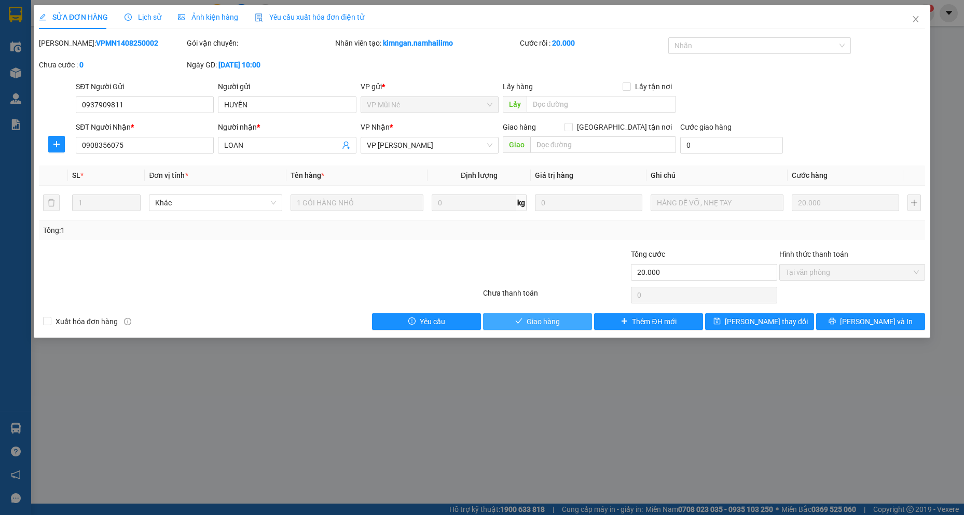
click at [532, 322] on span "Giao hàng" at bounding box center [542, 321] width 33 height 11
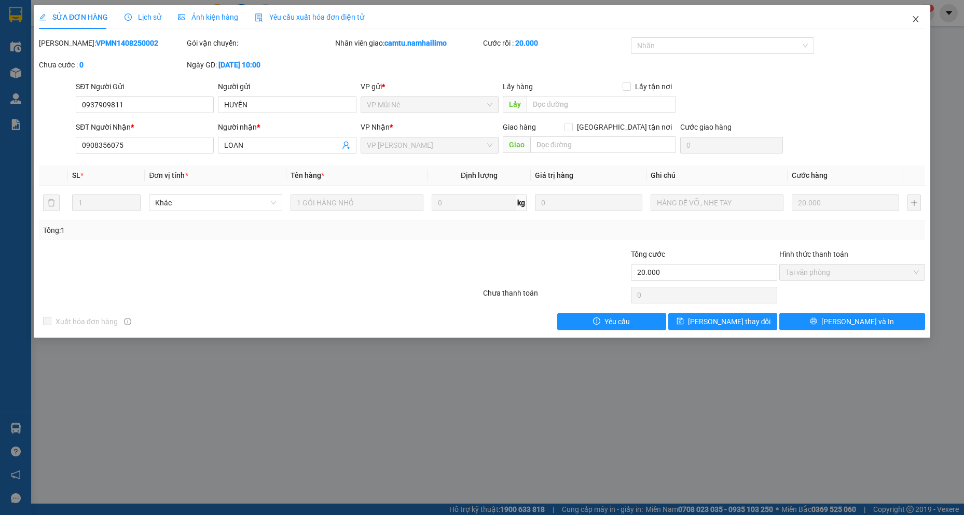
click at [912, 20] on icon "close" at bounding box center [915, 19] width 8 height 8
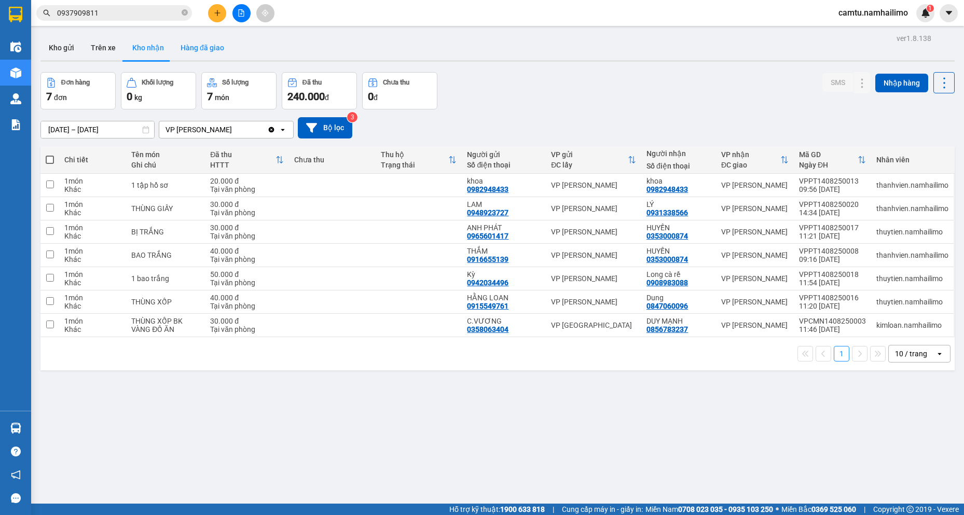
click at [198, 48] on button "Hàng đã giao" at bounding box center [202, 47] width 60 height 25
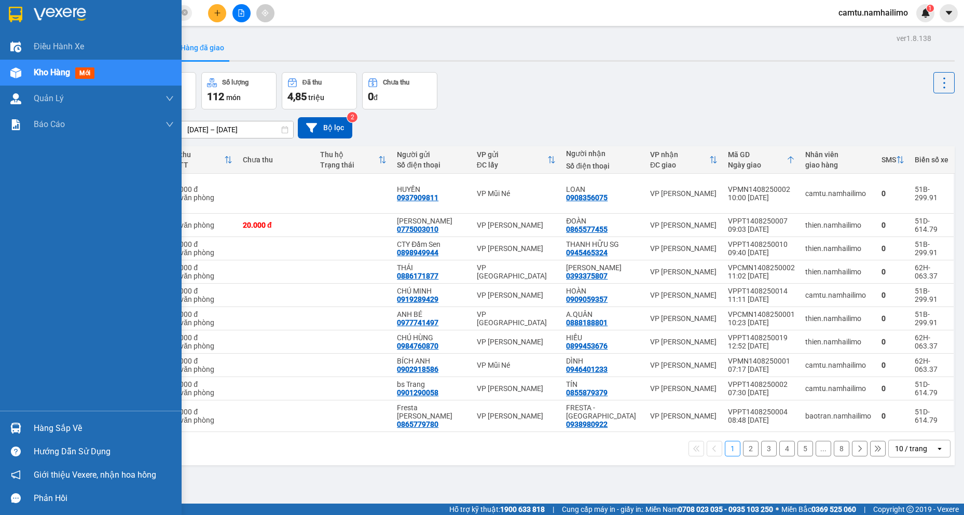
click at [15, 424] on img at bounding box center [15, 428] width 11 height 11
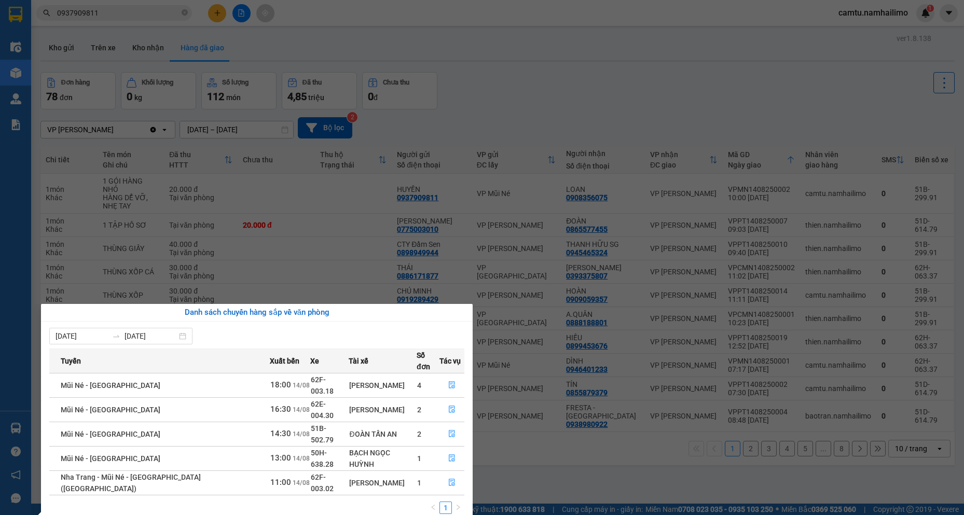
click at [606, 480] on section "Kết quả tìm kiếm ( 31 ) Bộ lọc Mã ĐH Trạng thái Món hàng Tổng cước Chưa cước Ng…" at bounding box center [482, 257] width 964 height 515
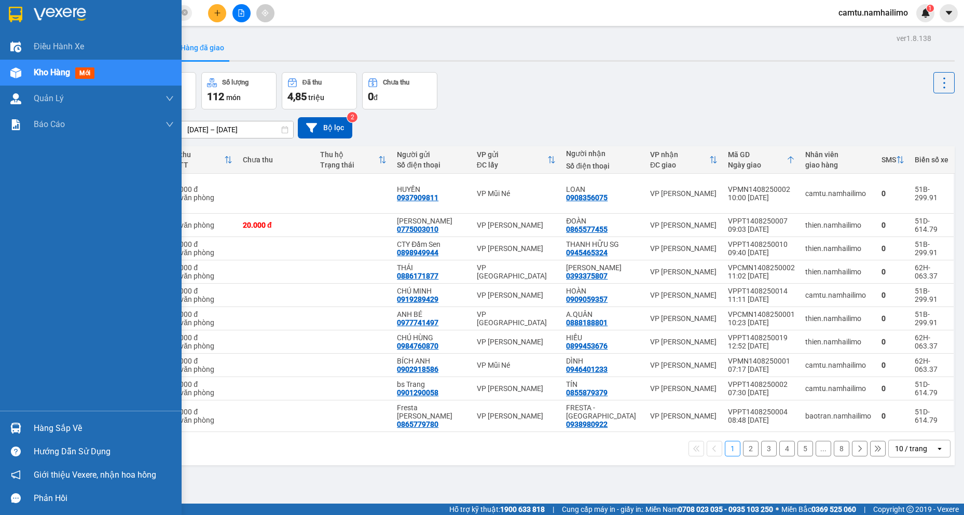
click at [38, 425] on div "Hàng sắp về" at bounding box center [104, 429] width 140 height 16
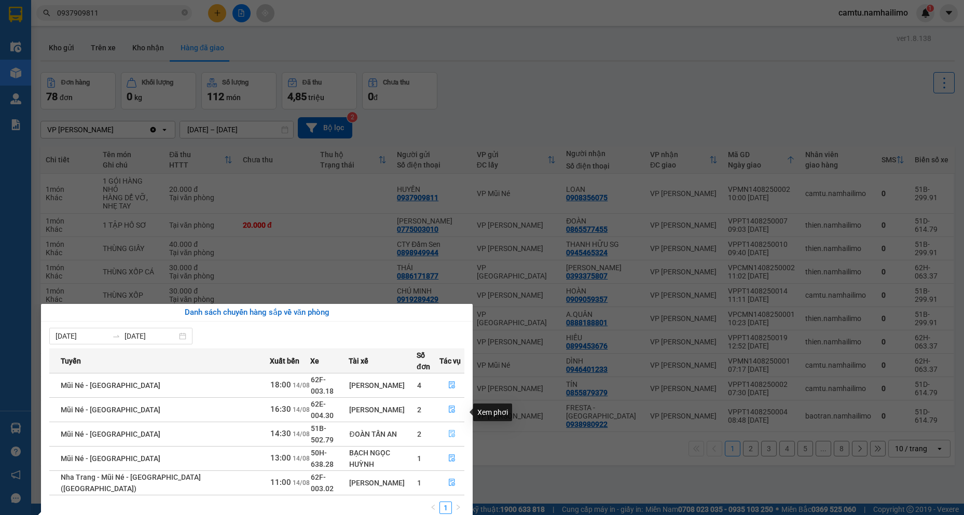
click at [449, 430] on icon "file-done" at bounding box center [452, 433] width 6 height 7
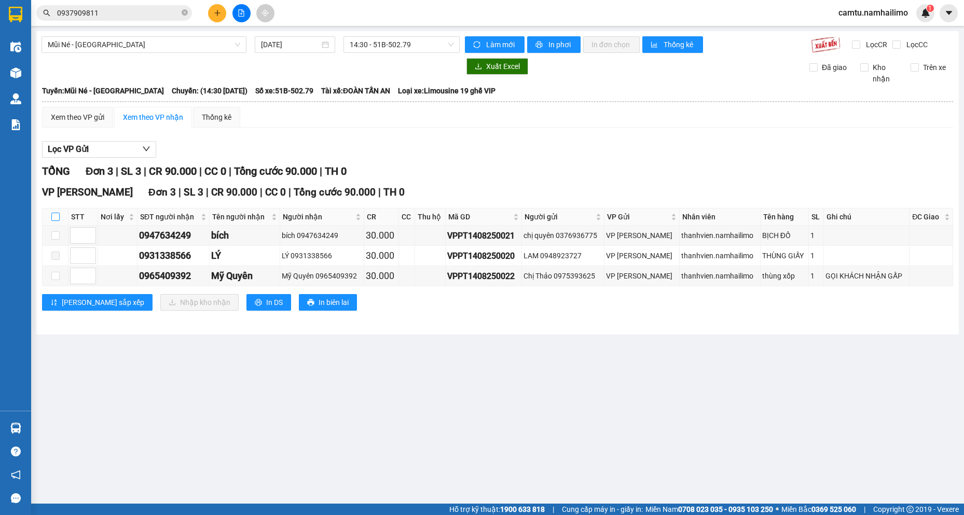
click at [51, 216] on input "checkbox" at bounding box center [55, 217] width 8 height 8
checkbox input "true"
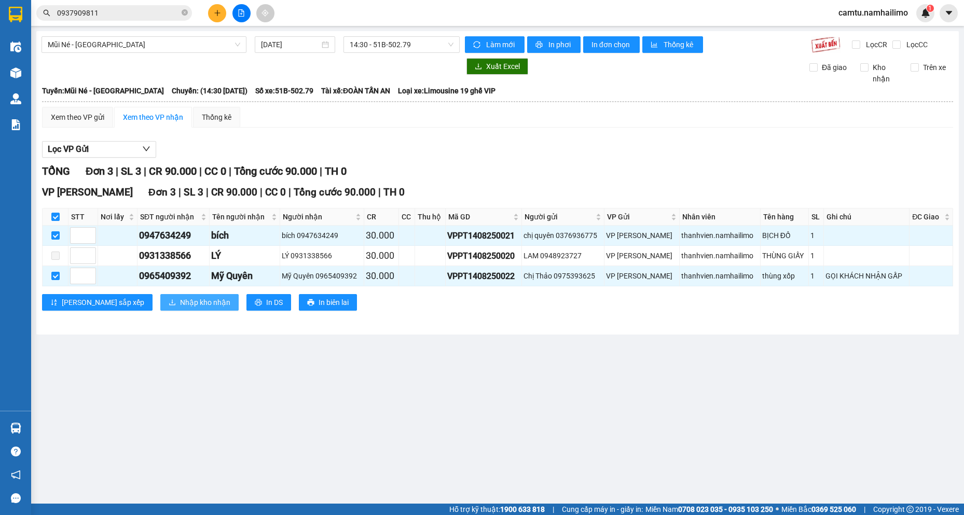
click at [180, 300] on span "Nhập kho nhận" at bounding box center [205, 302] width 50 height 11
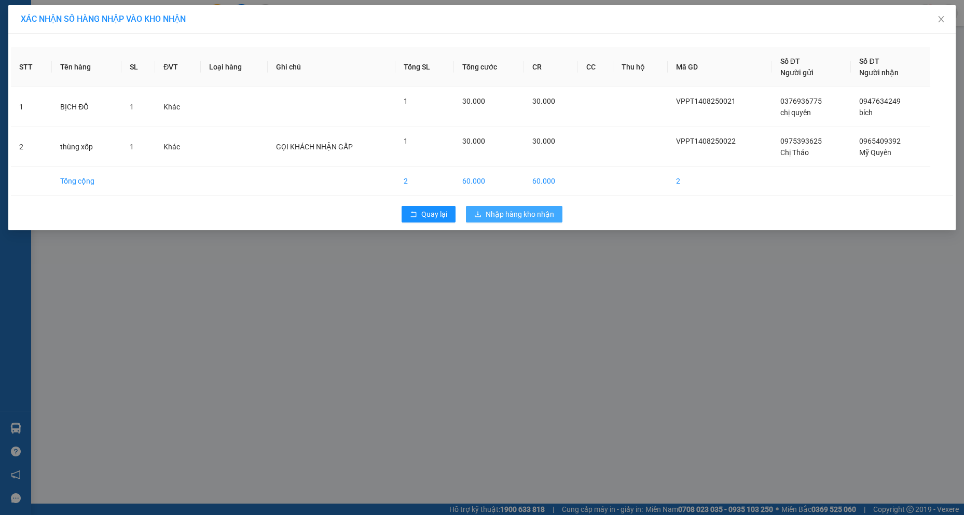
click at [509, 218] on span "Nhập hàng kho nhận" at bounding box center [519, 213] width 68 height 11
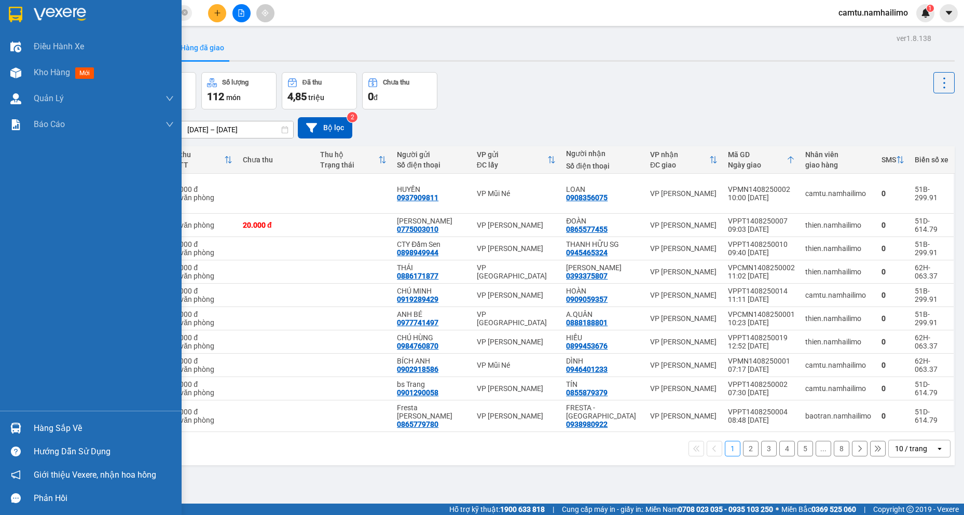
click at [41, 421] on div "Hàng sắp về" at bounding box center [104, 429] width 140 height 16
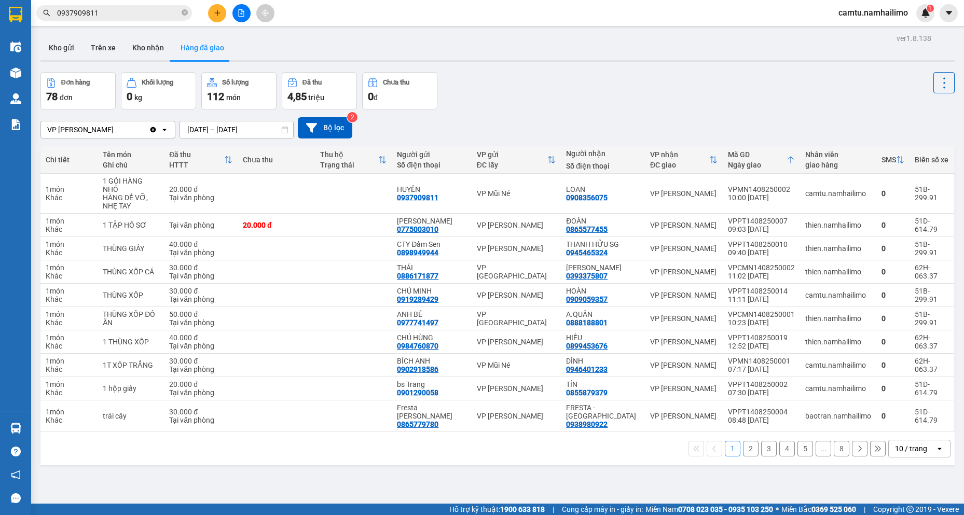
click at [552, 476] on section "Kết quả tìm kiếm ( 31 ) Bộ lọc Mã ĐH Trạng thái Món hàng Tổng cước Chưa cước Ng…" at bounding box center [482, 257] width 964 height 515
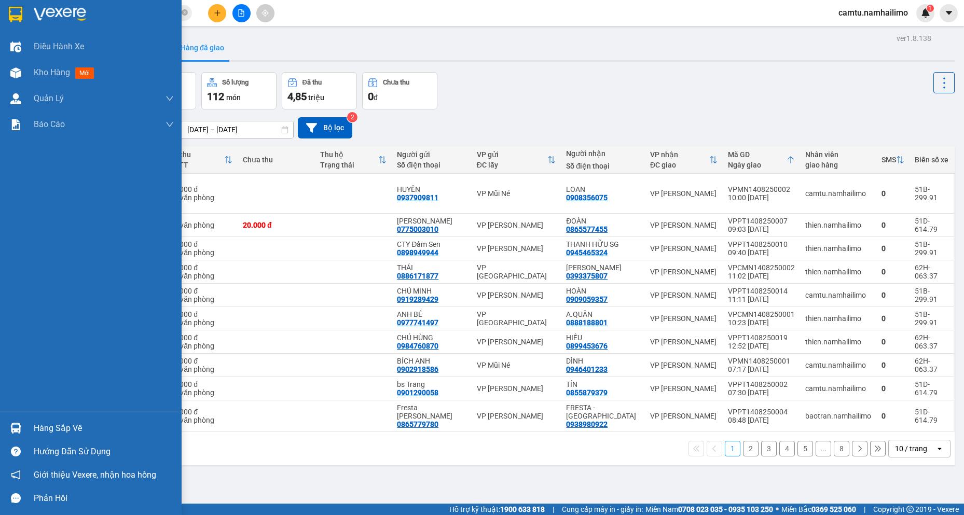
click at [24, 425] on div at bounding box center [16, 428] width 18 height 18
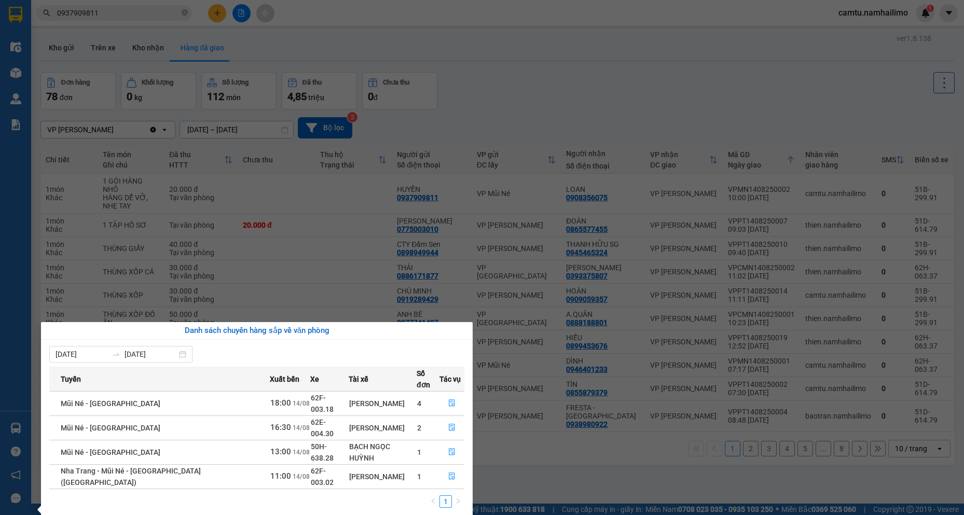
click at [554, 486] on section "Kết quả tìm kiếm ( 31 ) Bộ lọc Mã ĐH Trạng thái Món hàng Tổng cước Chưa cước Ng…" at bounding box center [482, 257] width 964 height 515
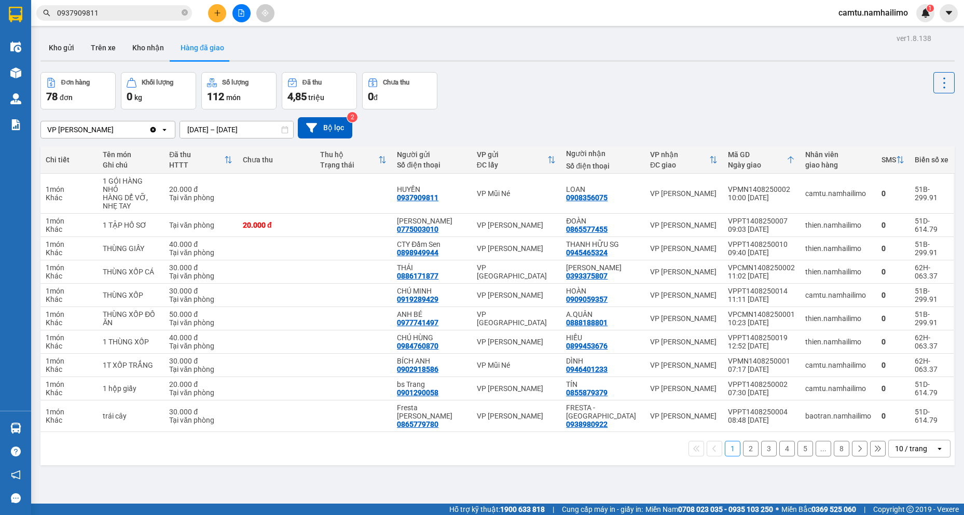
drag, startPoint x: 143, startPoint y: 51, endPoint x: 173, endPoint y: 81, distance: 42.9
click at [144, 50] on button "Kho nhận" at bounding box center [148, 47] width 48 height 25
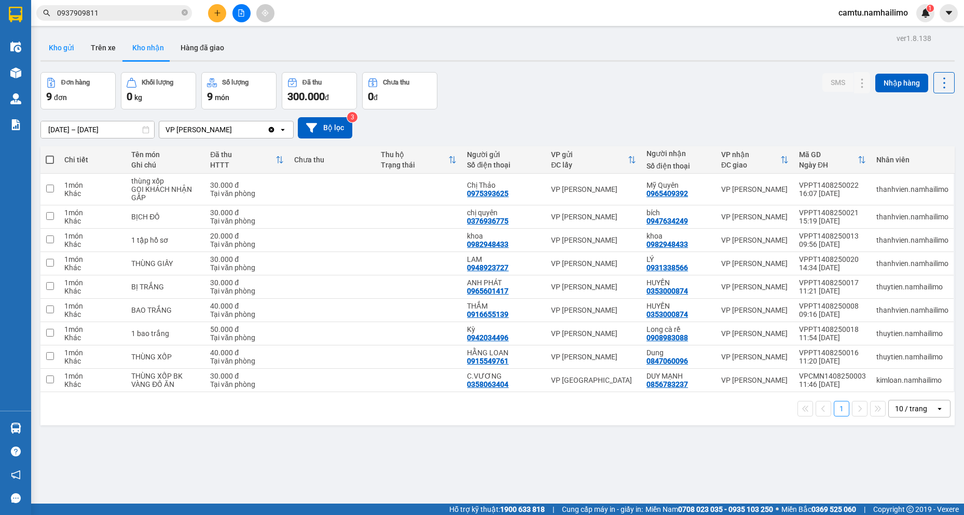
click at [56, 47] on button "Kho gửi" at bounding box center [61, 47] width 42 height 25
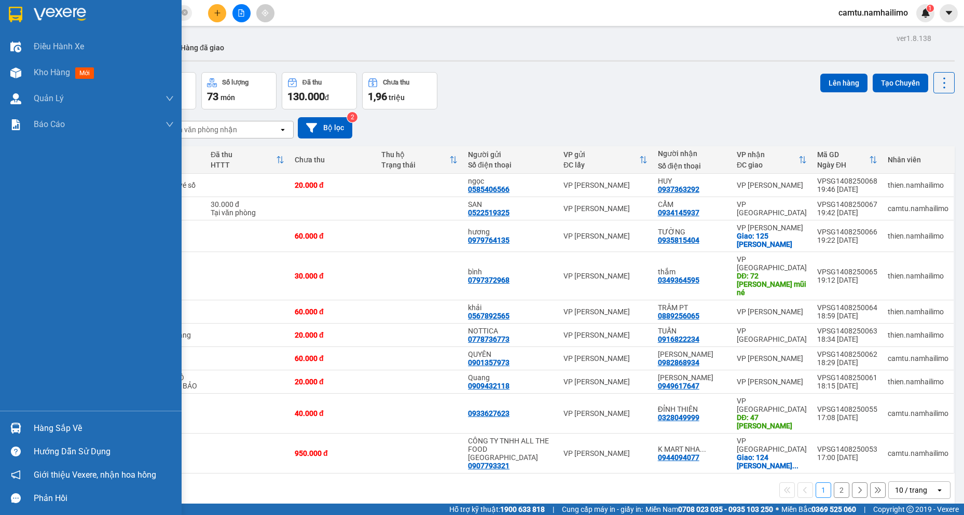
click at [17, 425] on img at bounding box center [15, 428] width 11 height 11
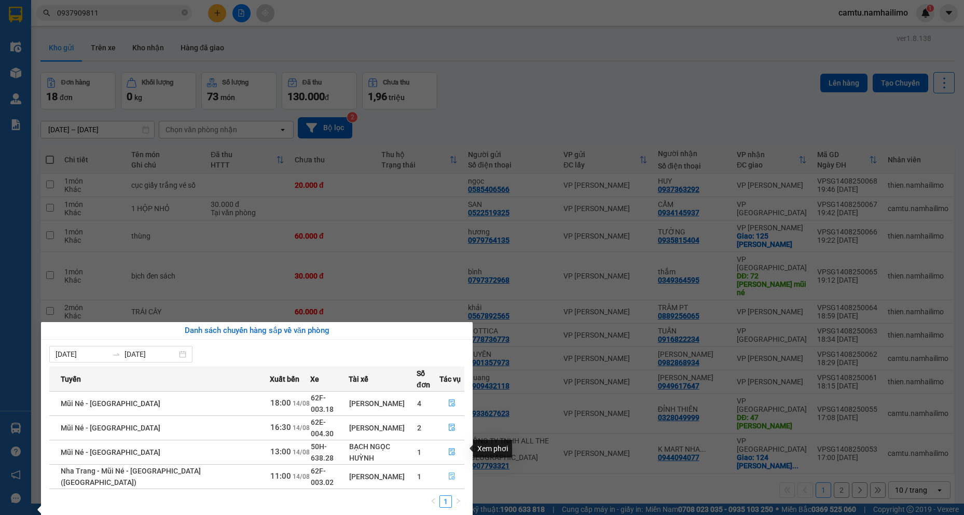
click at [449, 472] on icon "file-done" at bounding box center [451, 475] width 7 height 7
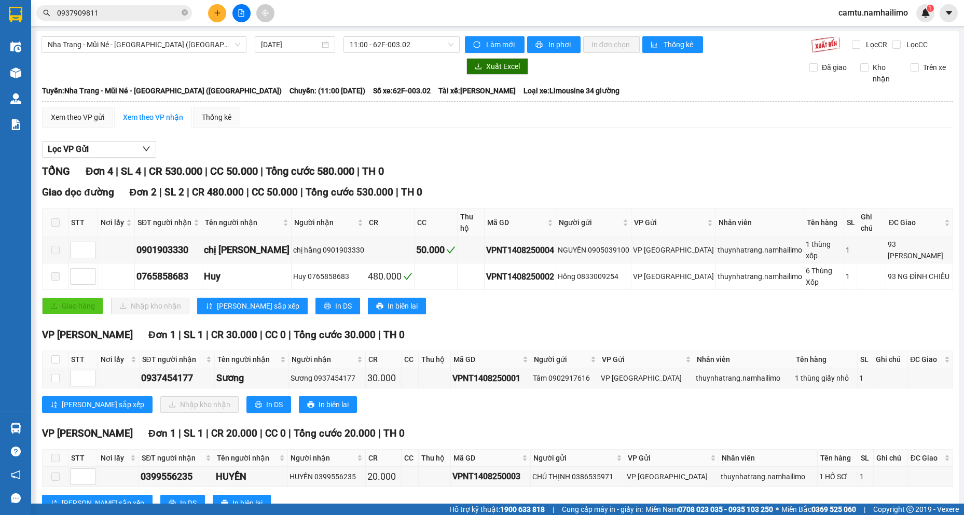
scroll to position [13, 0]
